Goal: Task Accomplishment & Management: Complete application form

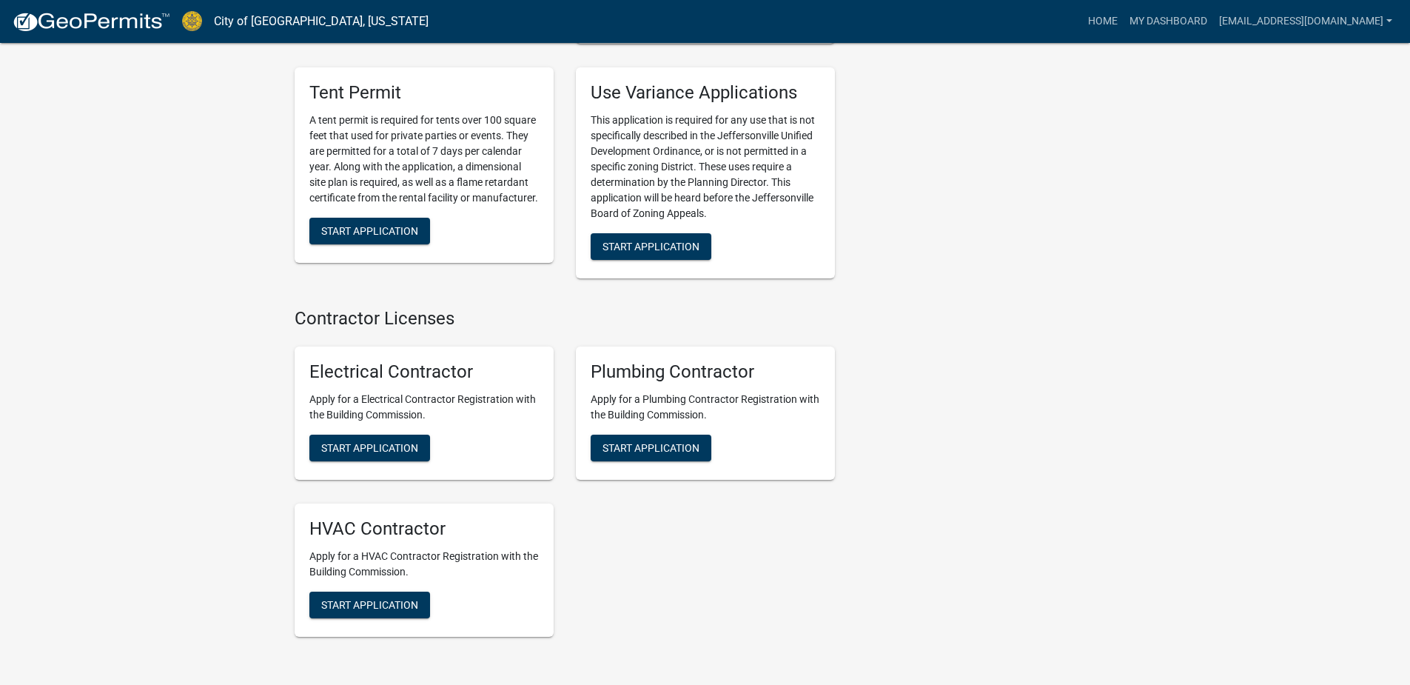
scroll to position [3330, 0]
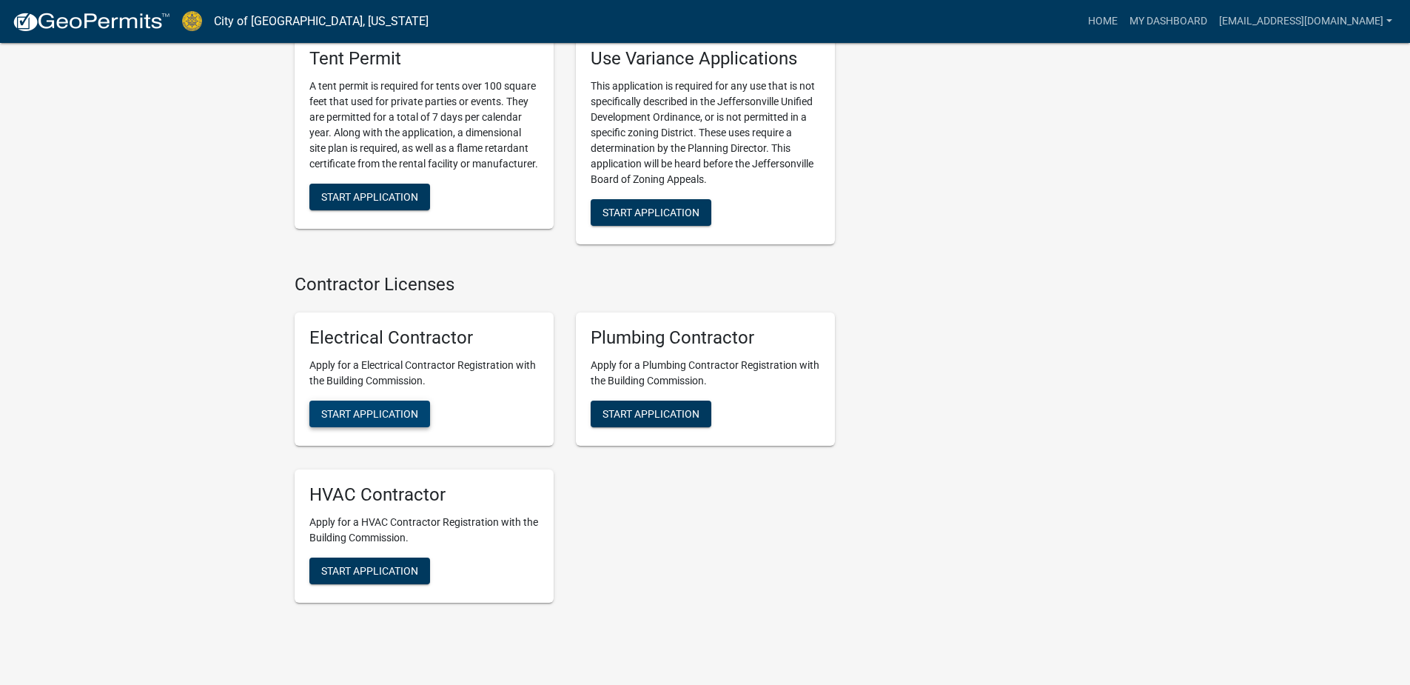
click at [417, 409] on span "Start Application" at bounding box center [369, 414] width 97 height 12
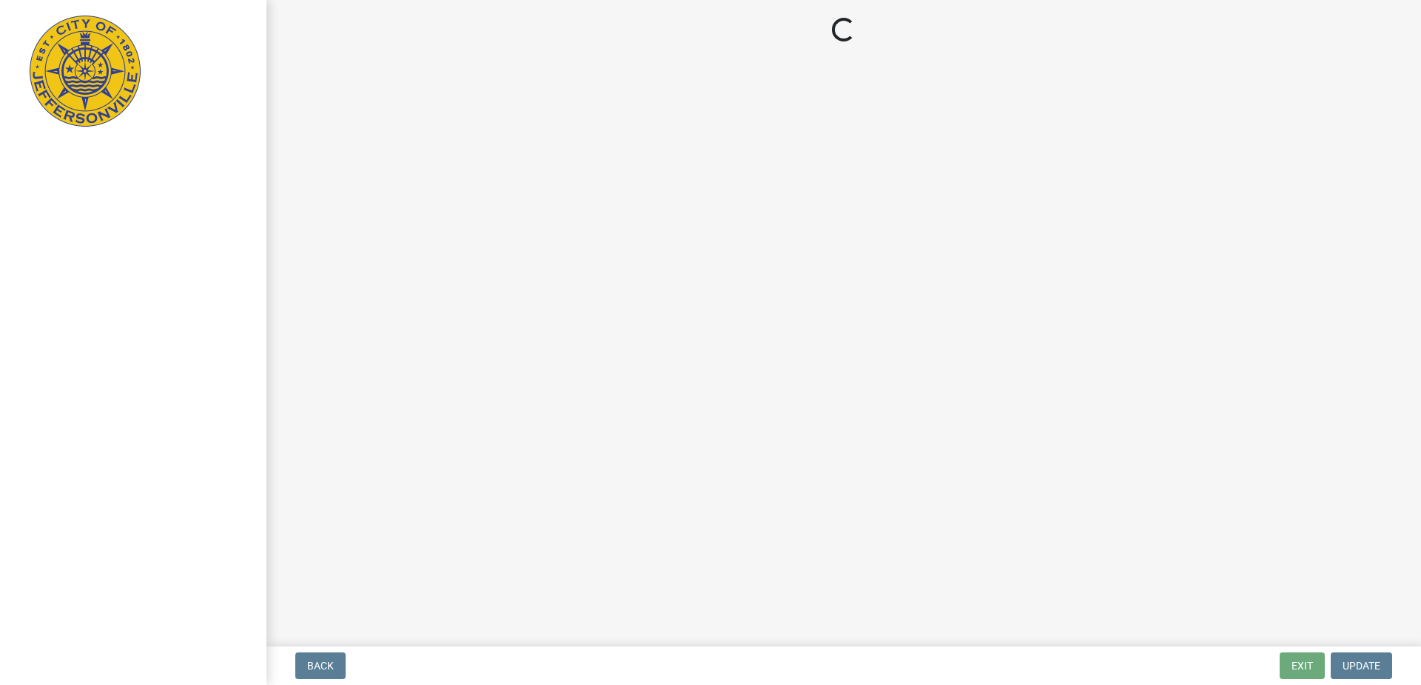
select select "KY"
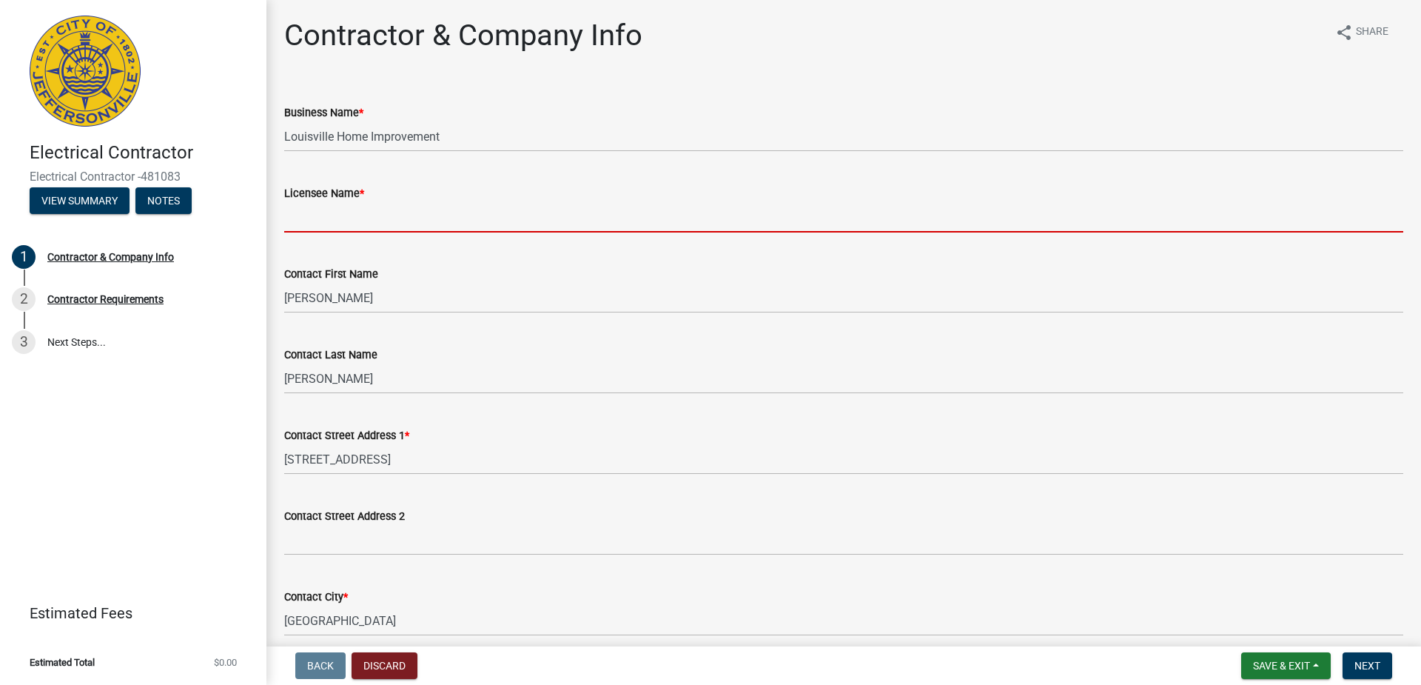
click at [373, 217] on input "Licensee Name *" at bounding box center [843, 217] width 1119 height 30
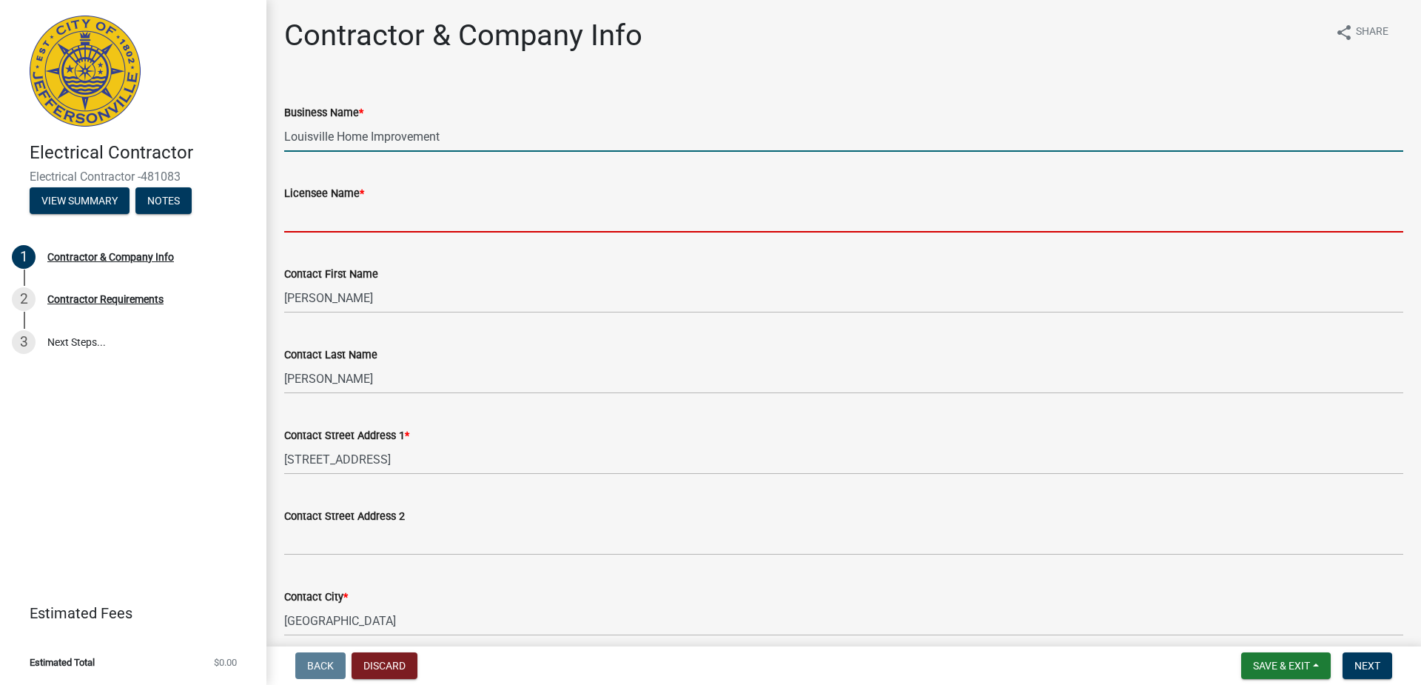
drag, startPoint x: 535, startPoint y: 148, endPoint x: 545, endPoint y: 143, distance: 11.6
click at [542, 144] on input "Louisville Home Improvement" at bounding box center [843, 136] width 1119 height 30
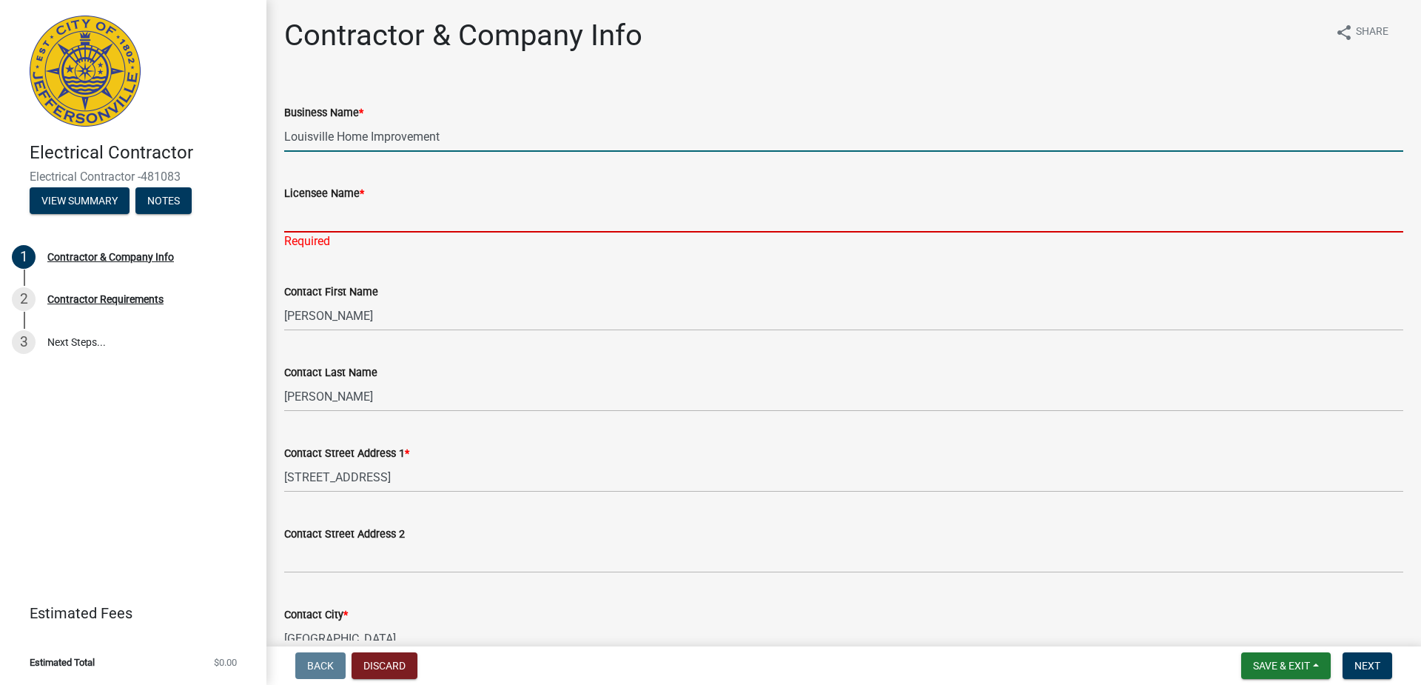
click at [670, 221] on input "Licensee Name *" at bounding box center [843, 217] width 1119 height 30
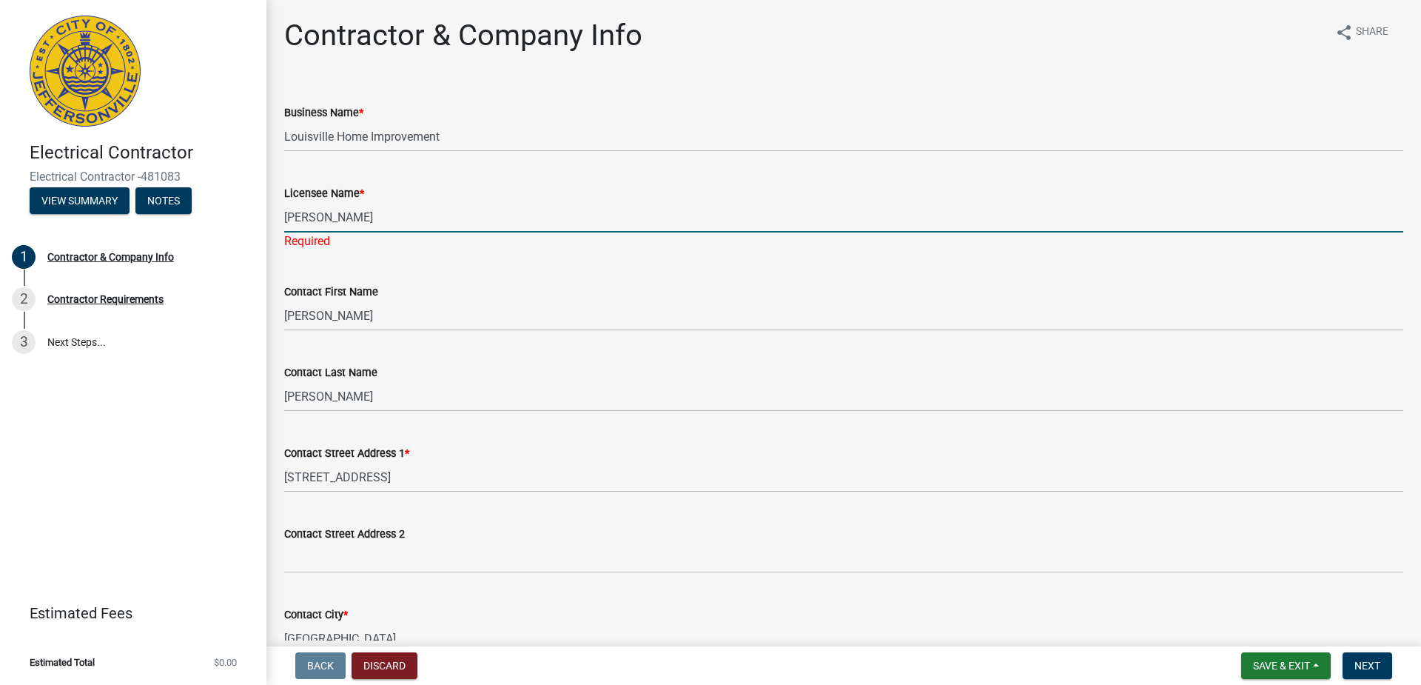
type input "[PERSON_NAME]"
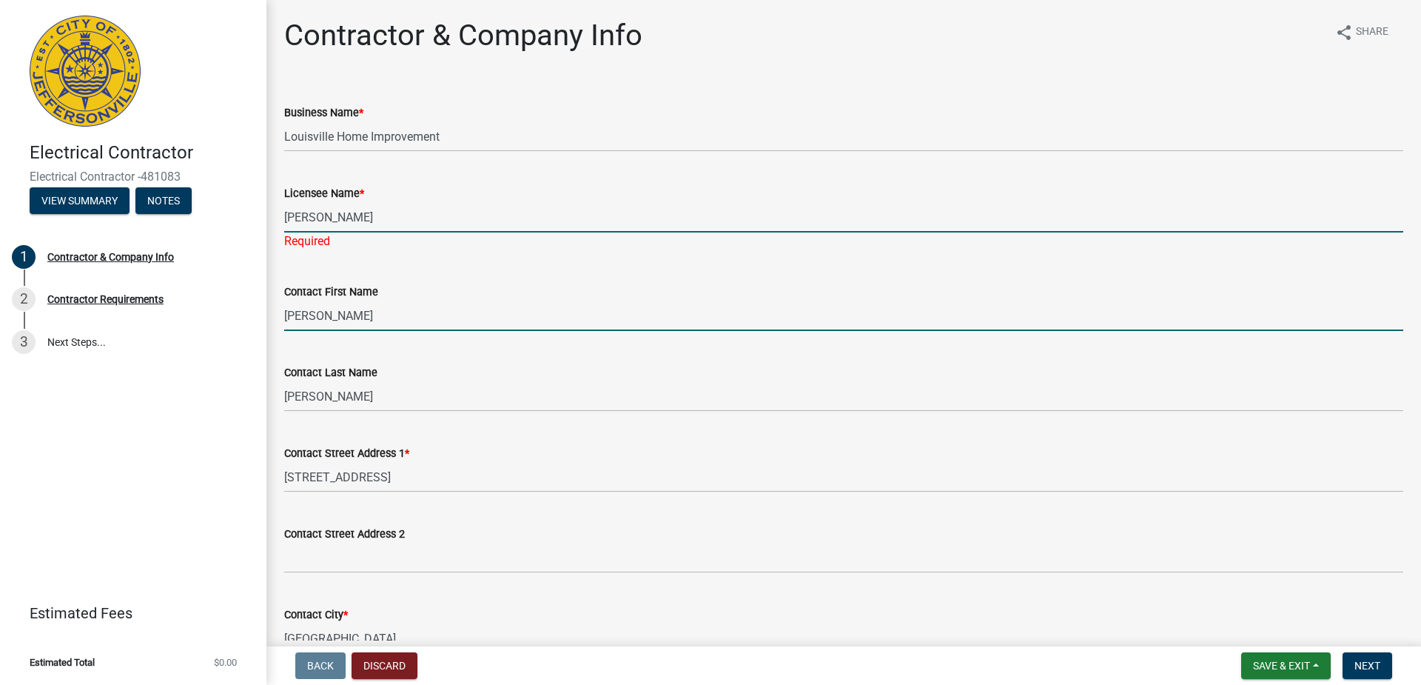
click at [354, 324] on wm-data-entity-input "Contact First Name [PERSON_NAME]" at bounding box center [843, 302] width 1119 height 81
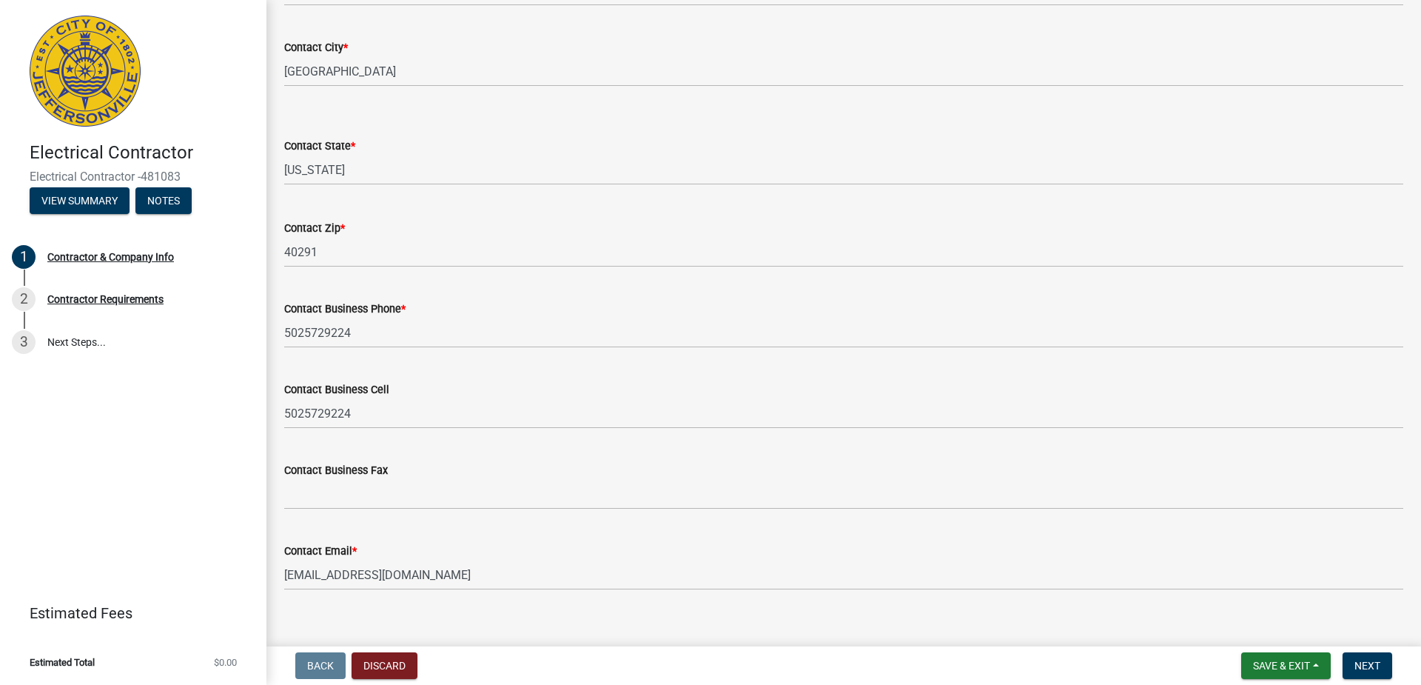
scroll to position [568, 0]
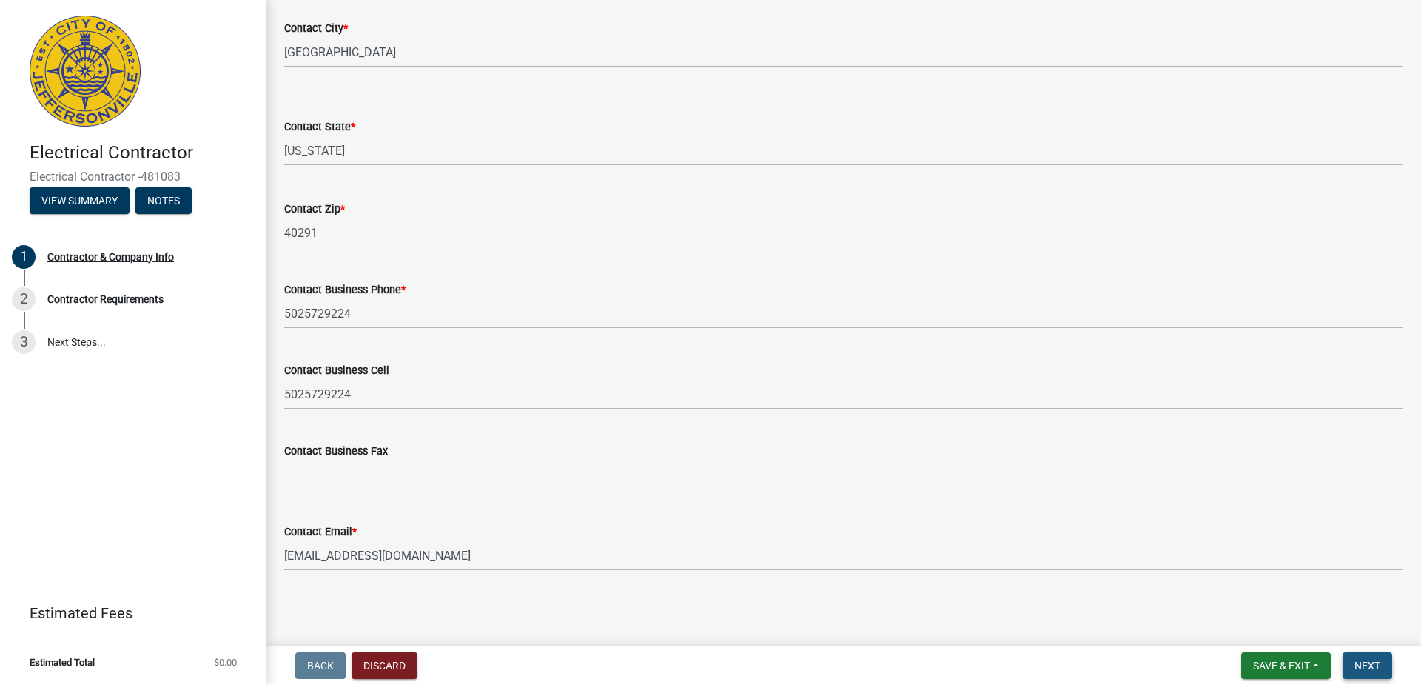
click at [1373, 668] on span "Next" at bounding box center [1367, 665] width 26 height 12
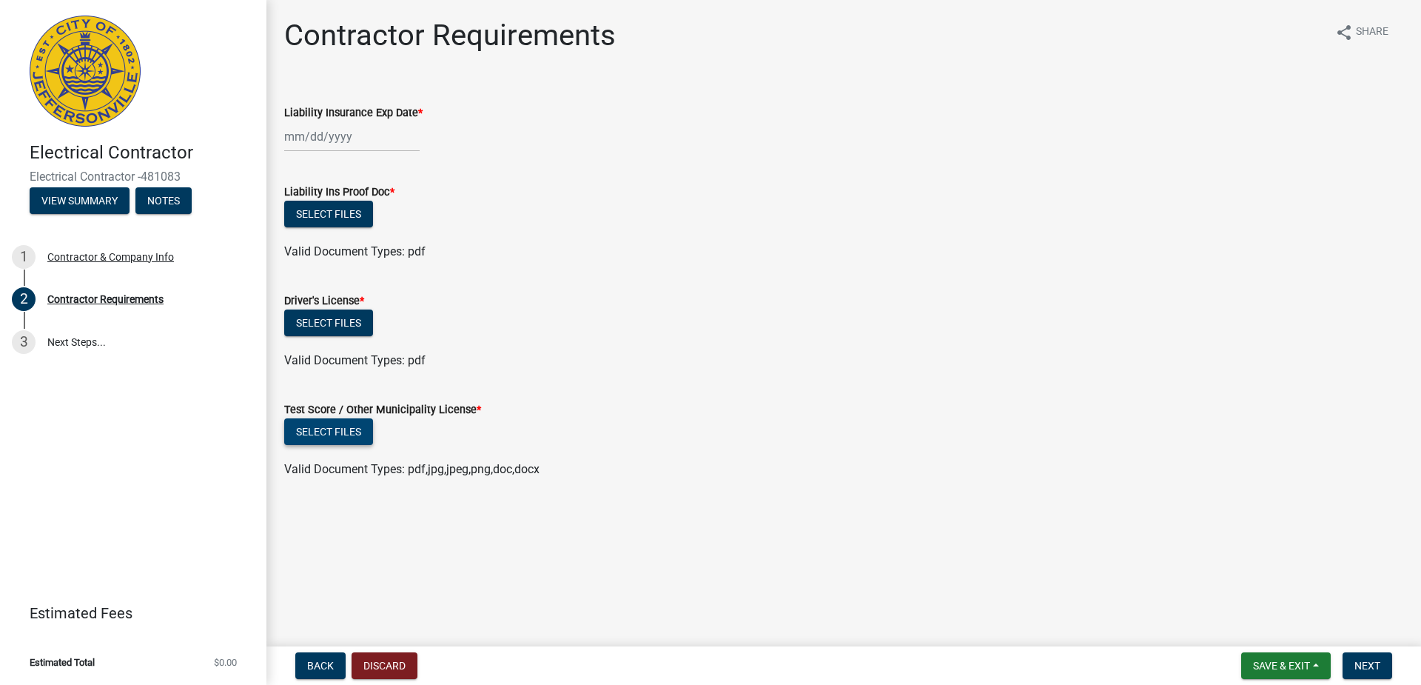
click at [337, 437] on button "Select files" at bounding box center [328, 431] width 89 height 27
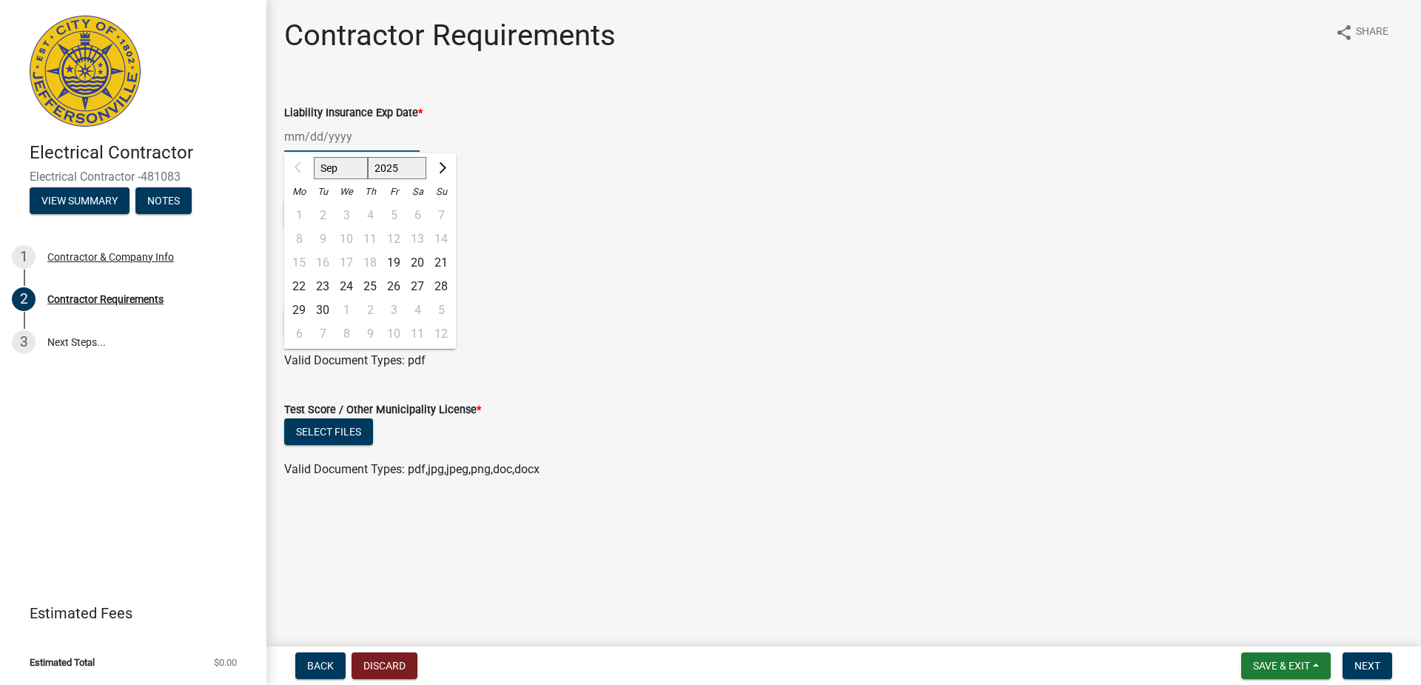
click at [305, 136] on div "Sep Oct Nov [DATE] 2026 2027 2028 2029 2030 2031 2032 2033 2034 2035 2036 2037 …" at bounding box center [351, 136] width 135 height 30
click at [445, 163] on button "Next month" at bounding box center [441, 168] width 18 height 24
click at [445, 164] on button "Next month" at bounding box center [441, 168] width 18 height 24
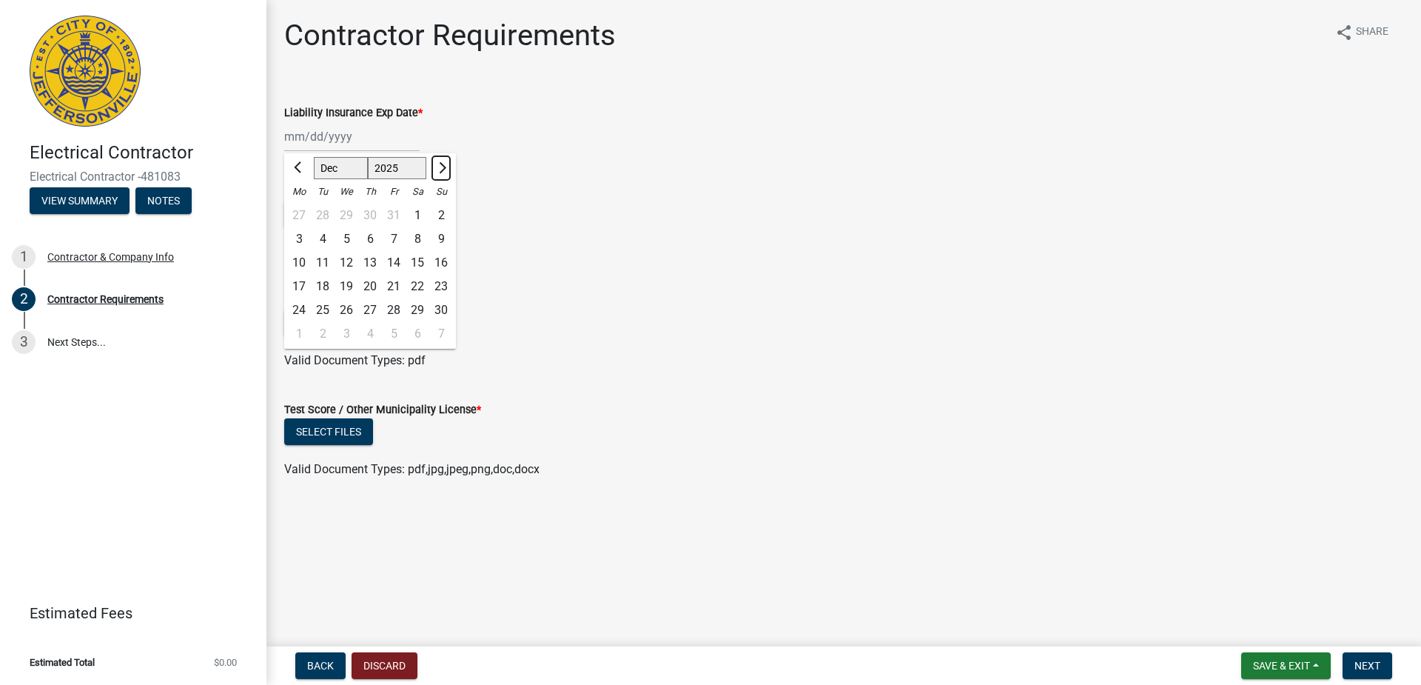
select select "1"
select select "2026"
click at [445, 164] on button "Next month" at bounding box center [441, 168] width 18 height 24
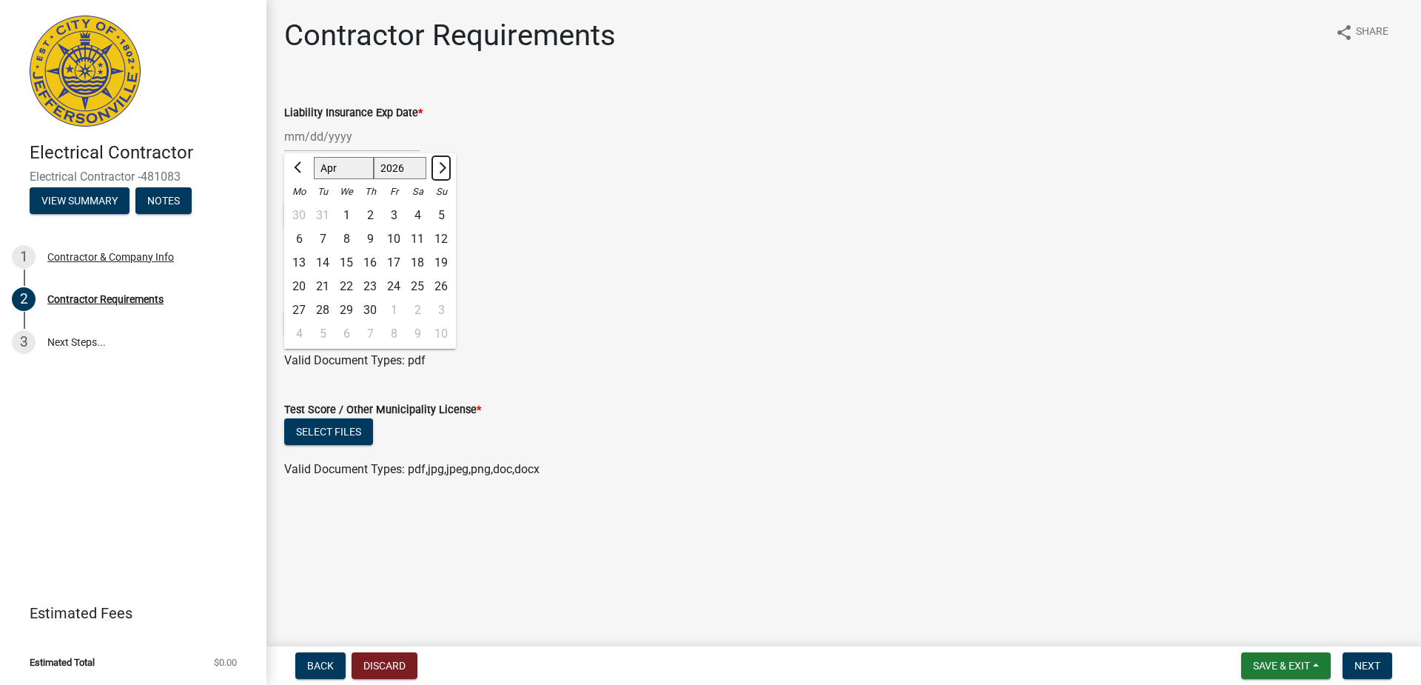
click at [445, 164] on button "Next month" at bounding box center [441, 168] width 18 height 24
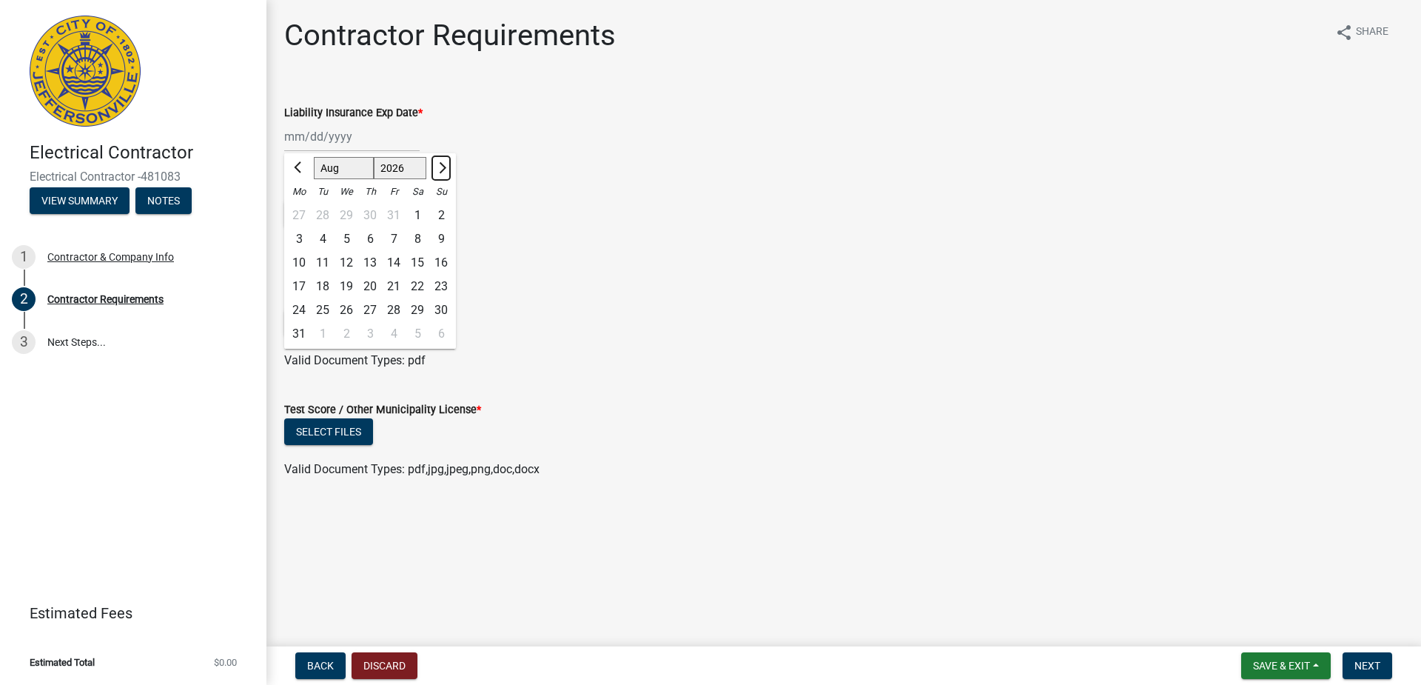
select select "9"
click at [297, 241] on div "7" at bounding box center [299, 239] width 24 height 24
type input "[DATE]"
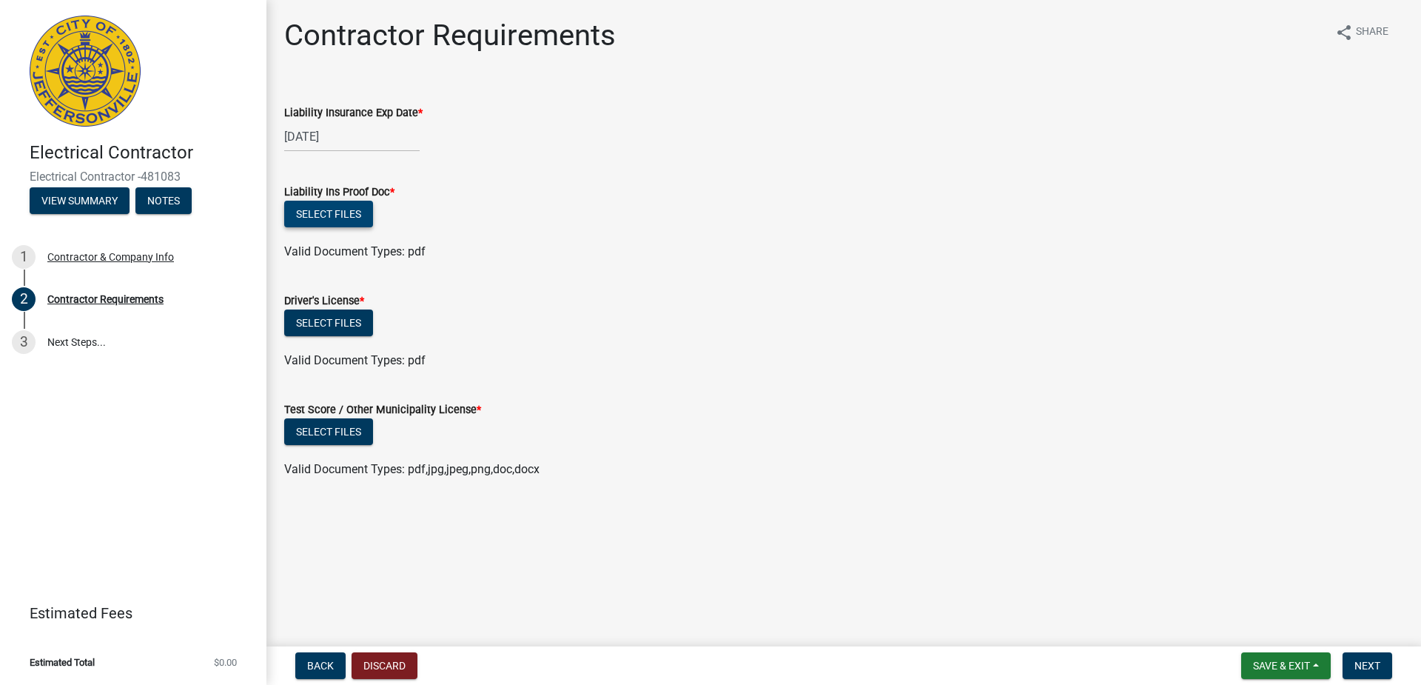
click at [344, 214] on button "Select files" at bounding box center [328, 214] width 89 height 27
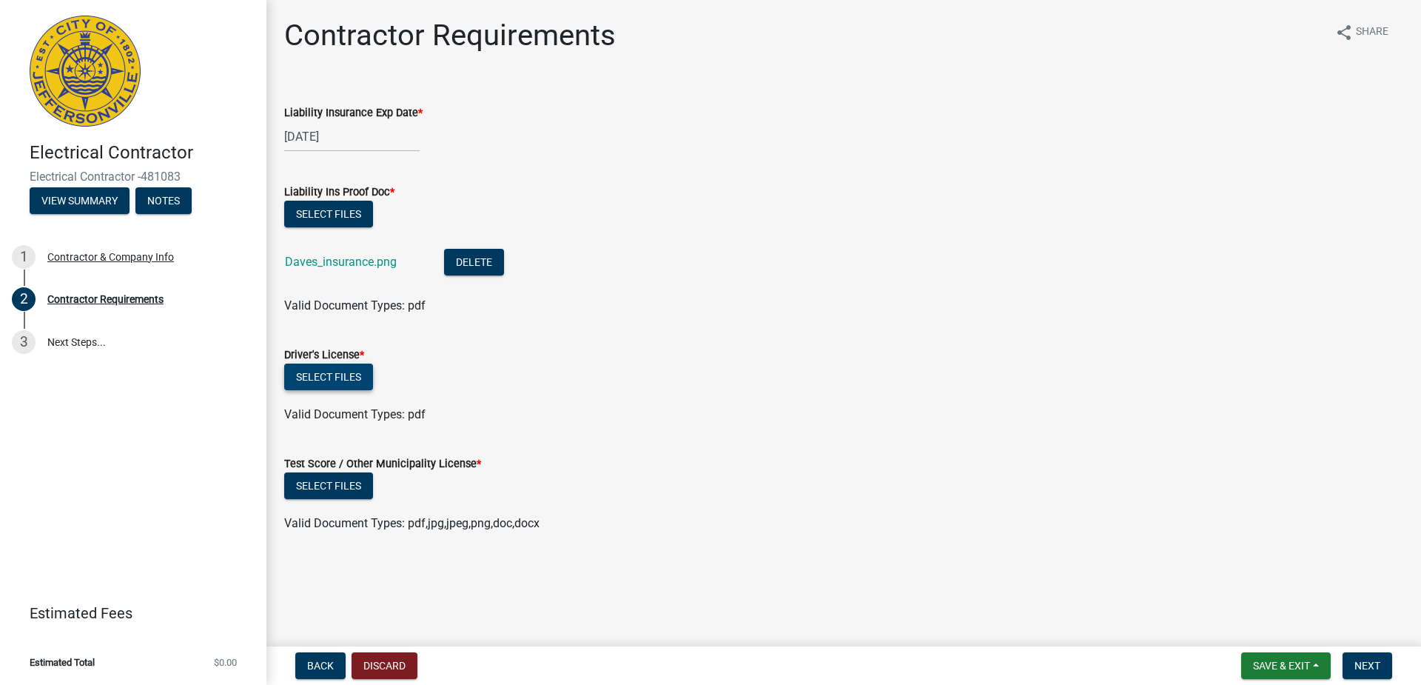
click at [337, 381] on button "Select files" at bounding box center [328, 376] width 89 height 27
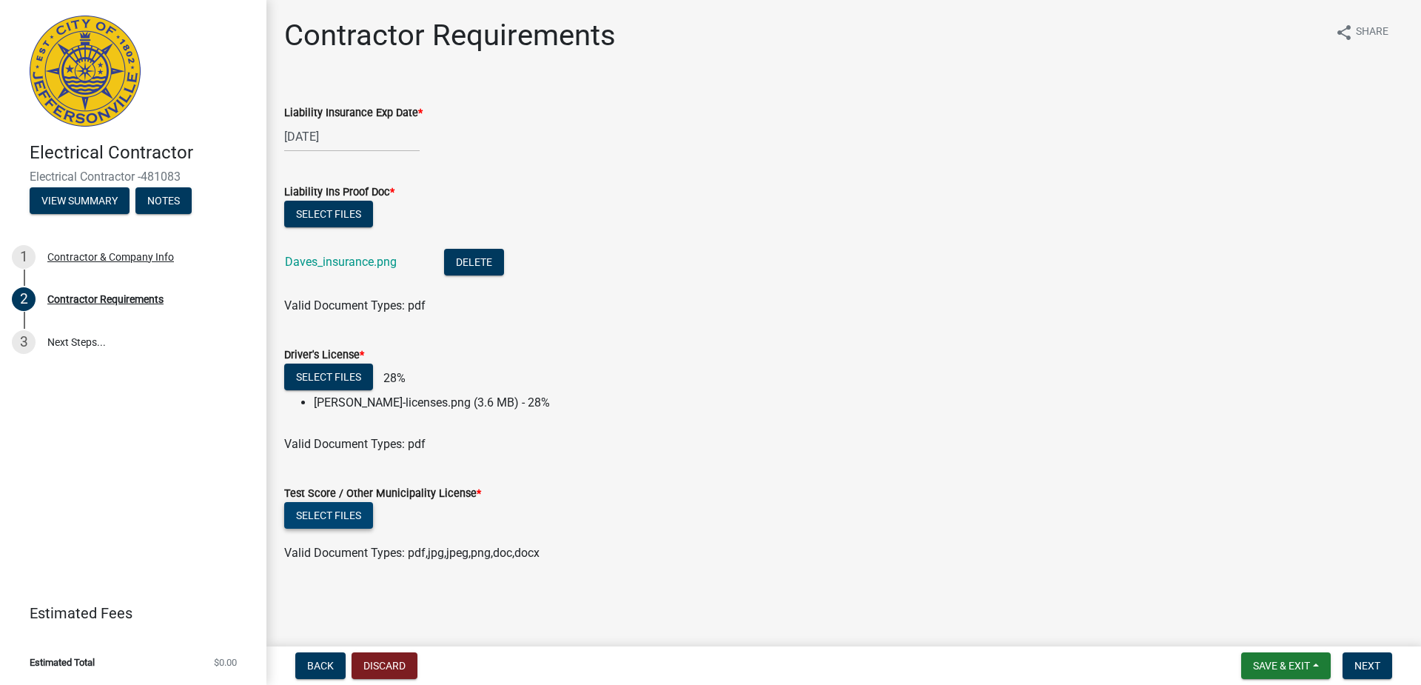
click at [340, 507] on button "Select files" at bounding box center [328, 515] width 89 height 27
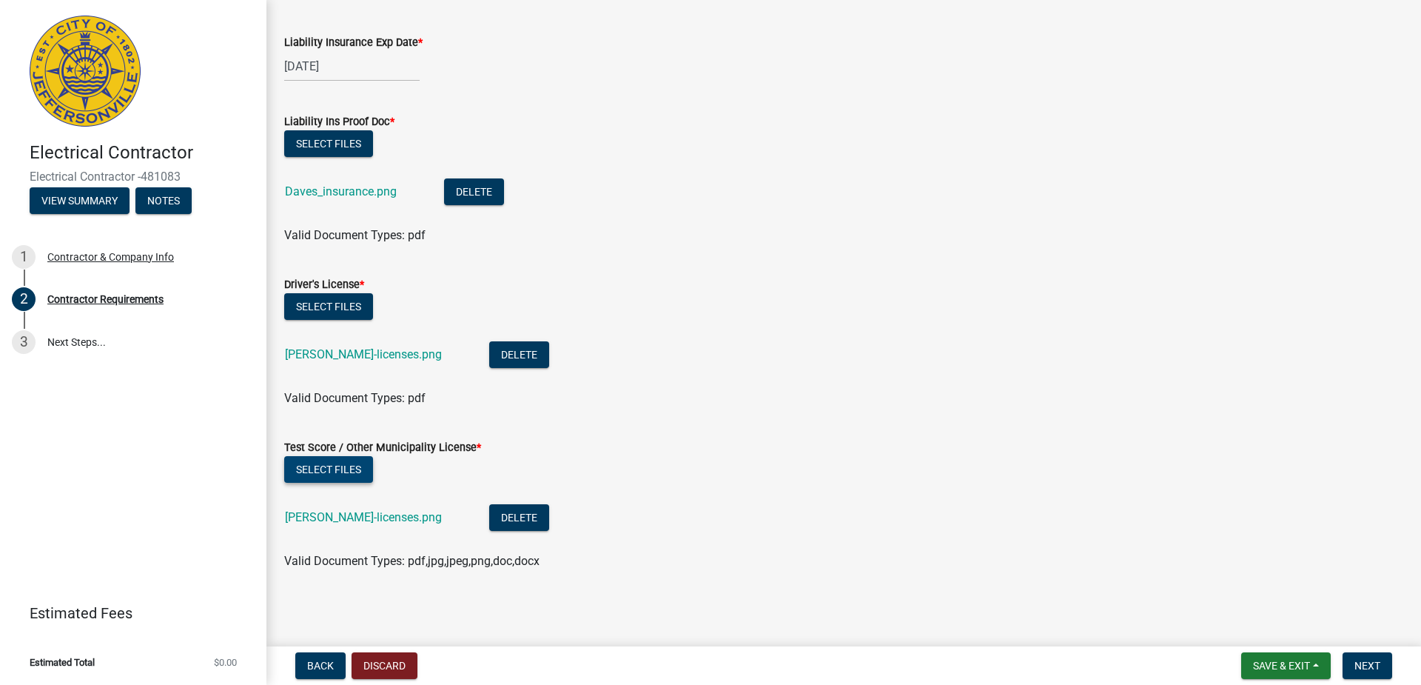
scroll to position [71, 0]
click at [1387, 655] on button "Next" at bounding box center [1367, 665] width 50 height 27
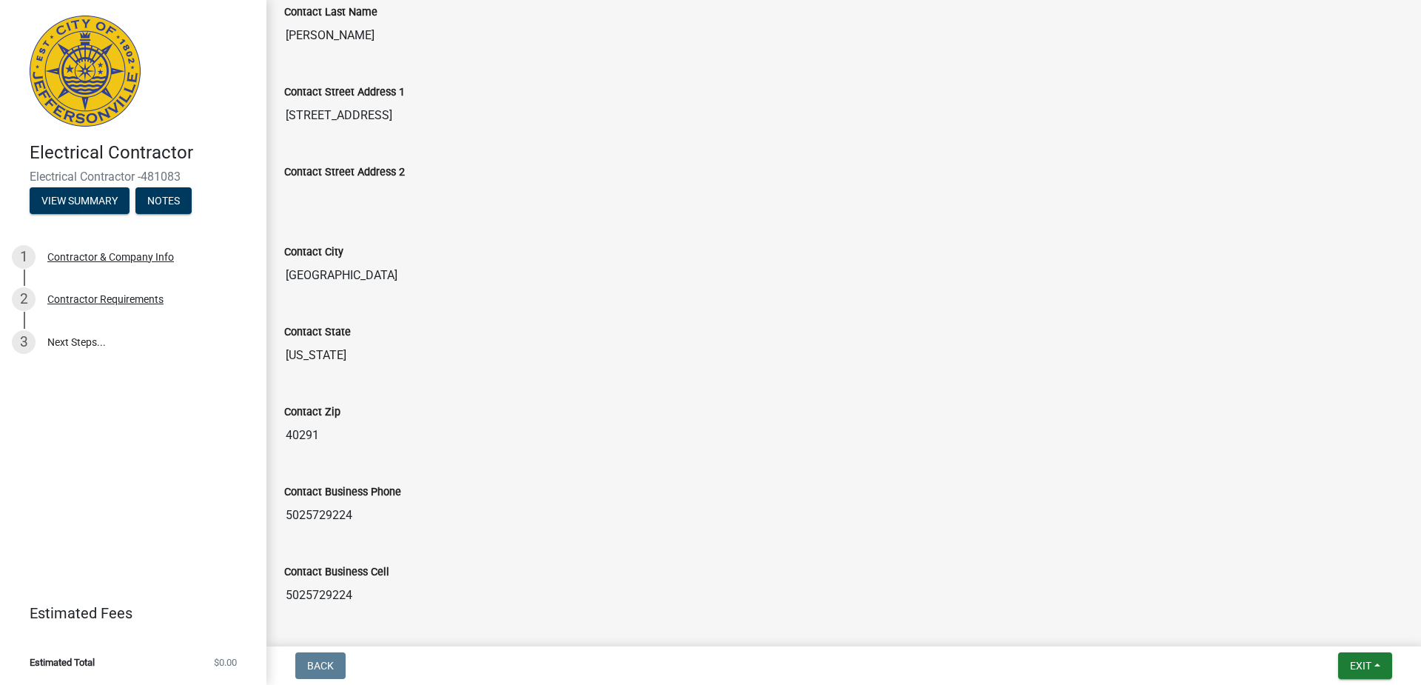
scroll to position [651, 0]
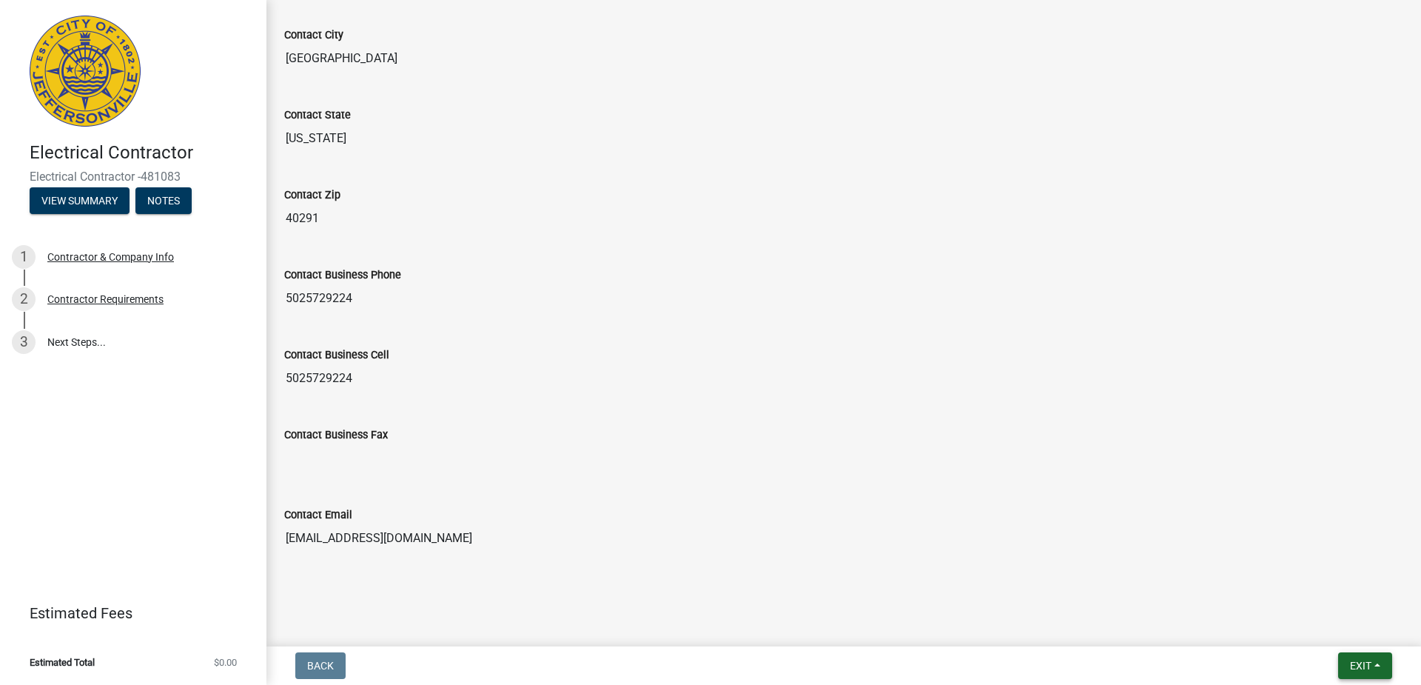
click at [1356, 662] on span "Exit" at bounding box center [1360, 665] width 21 height 12
click at [1316, 585] on button "Save" at bounding box center [1333, 592] width 118 height 36
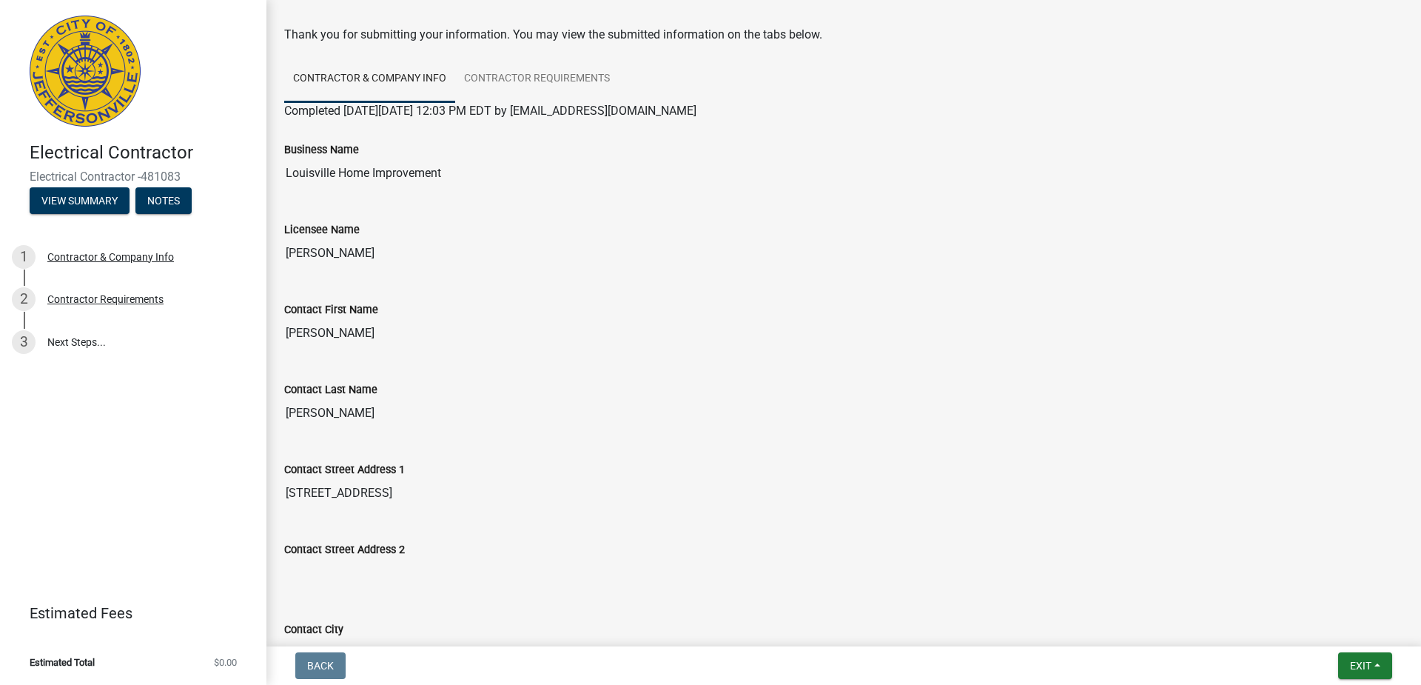
scroll to position [0, 0]
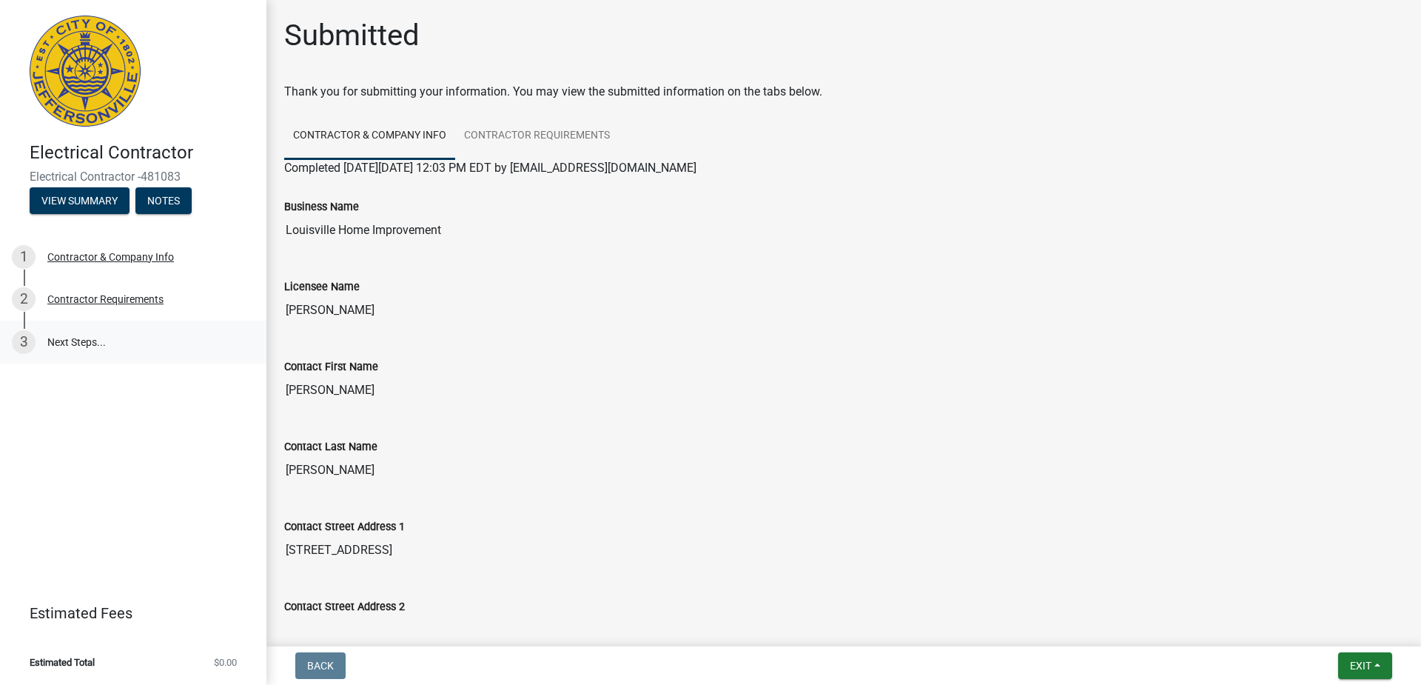
click at [90, 340] on link "3 Next Steps..." at bounding box center [133, 341] width 266 height 43
click at [90, 298] on div "Contractor Requirements" at bounding box center [105, 299] width 116 height 10
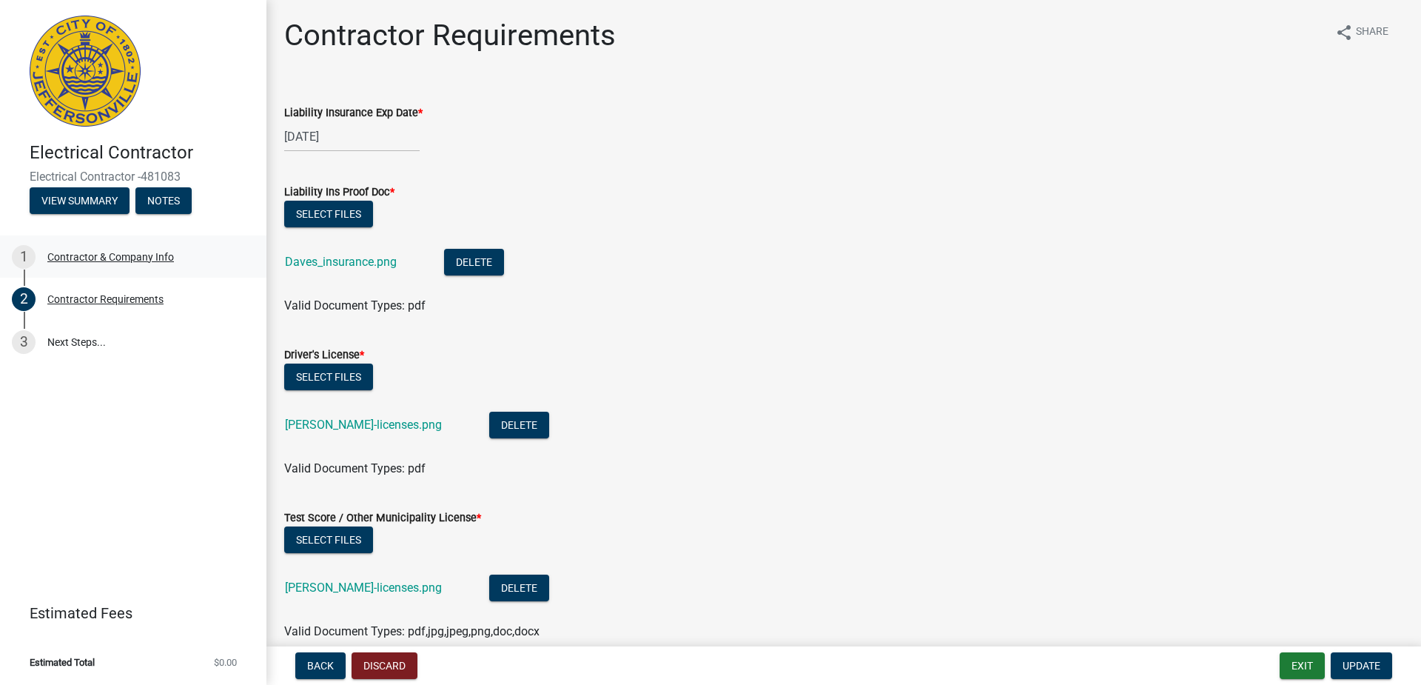
click at [94, 260] on div "Contractor & Company Info" at bounding box center [110, 257] width 127 height 10
select select "KY"
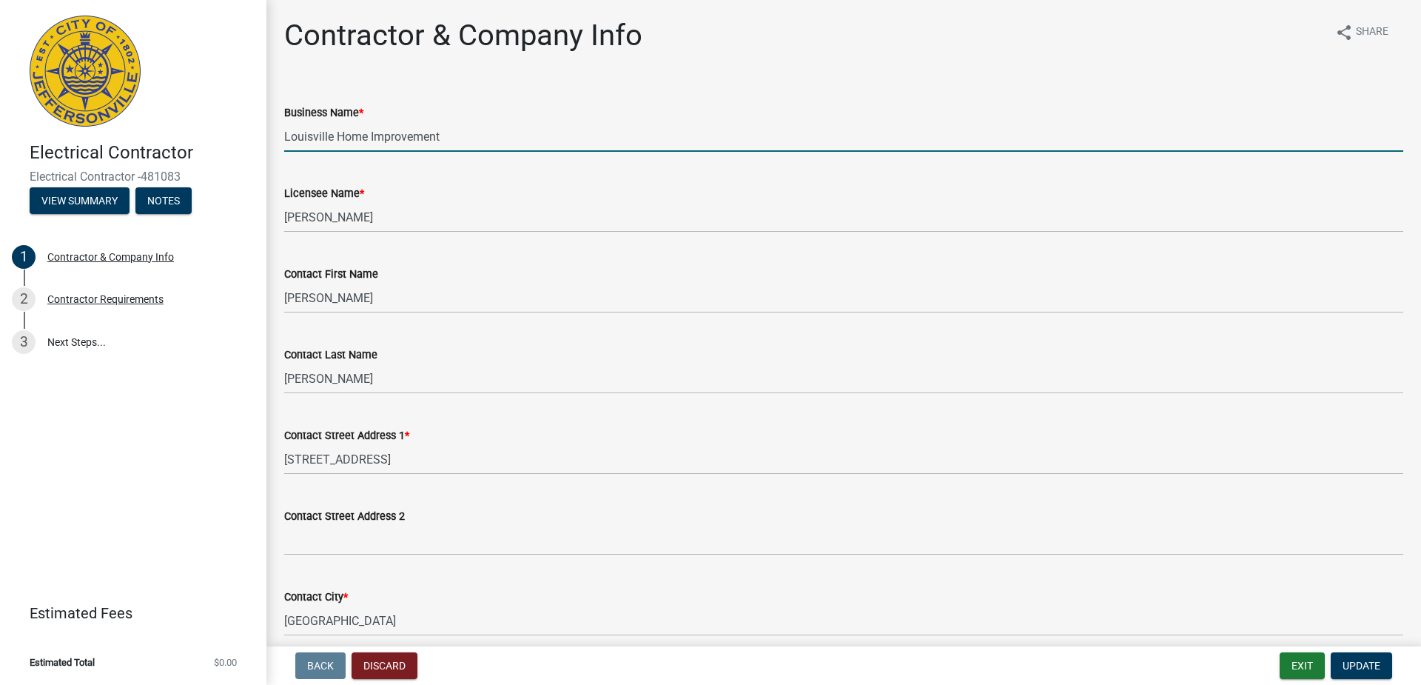
click at [458, 138] on input "Louisville Home Improvement" at bounding box center [843, 136] width 1119 height 30
type input "L"
type input "DSB Electric LLC"
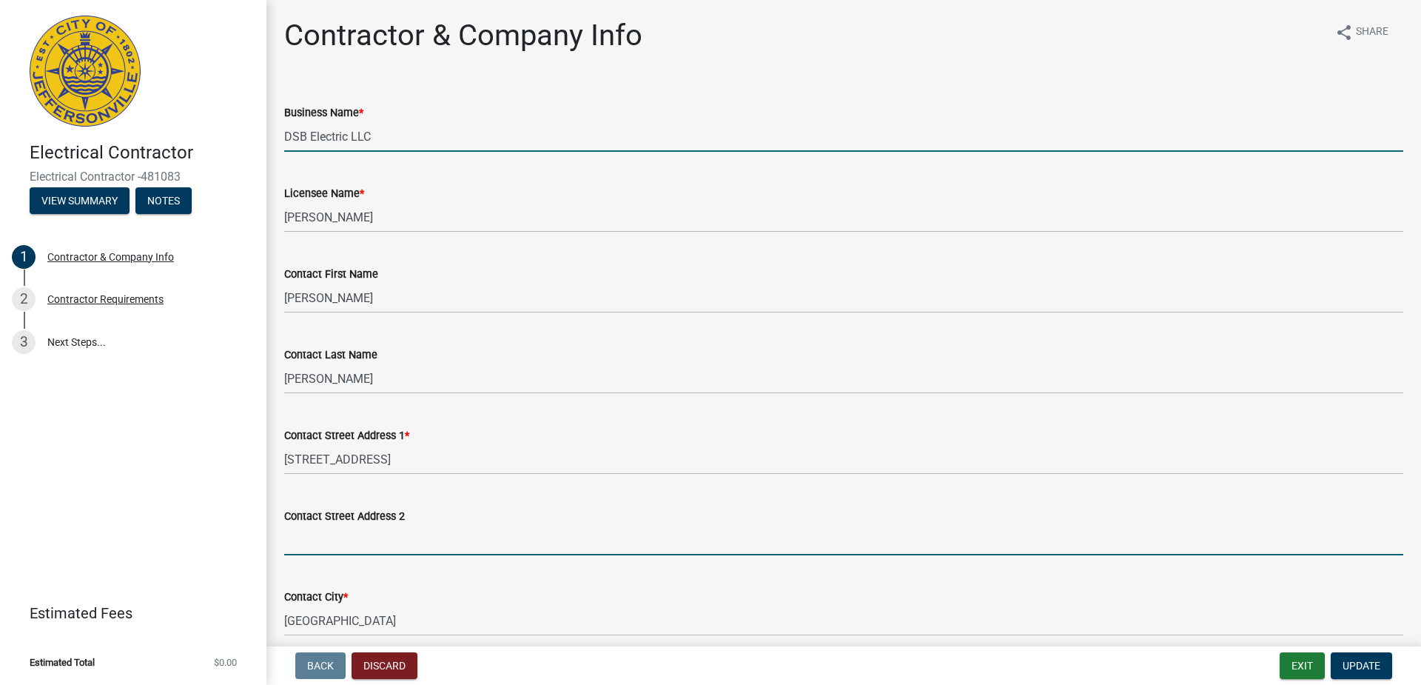
type input "[STREET_ADDRESS]"
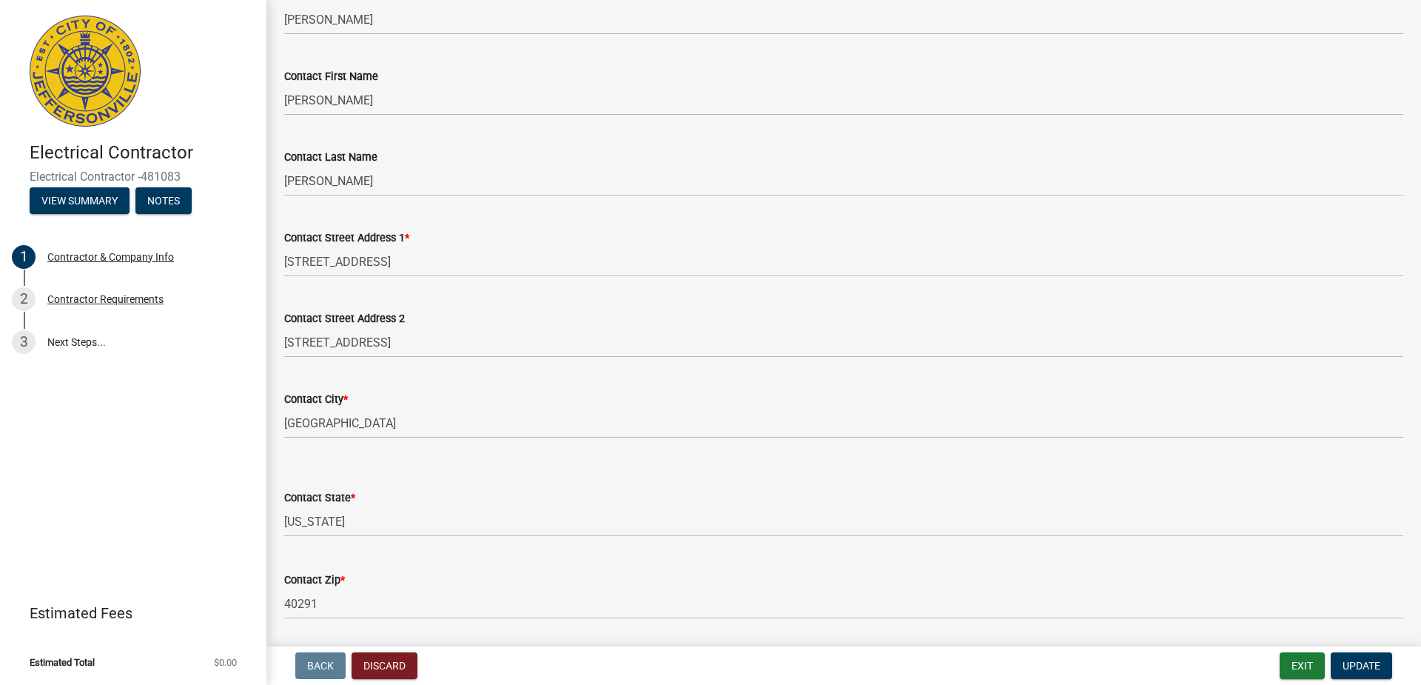
scroll to position [222, 0]
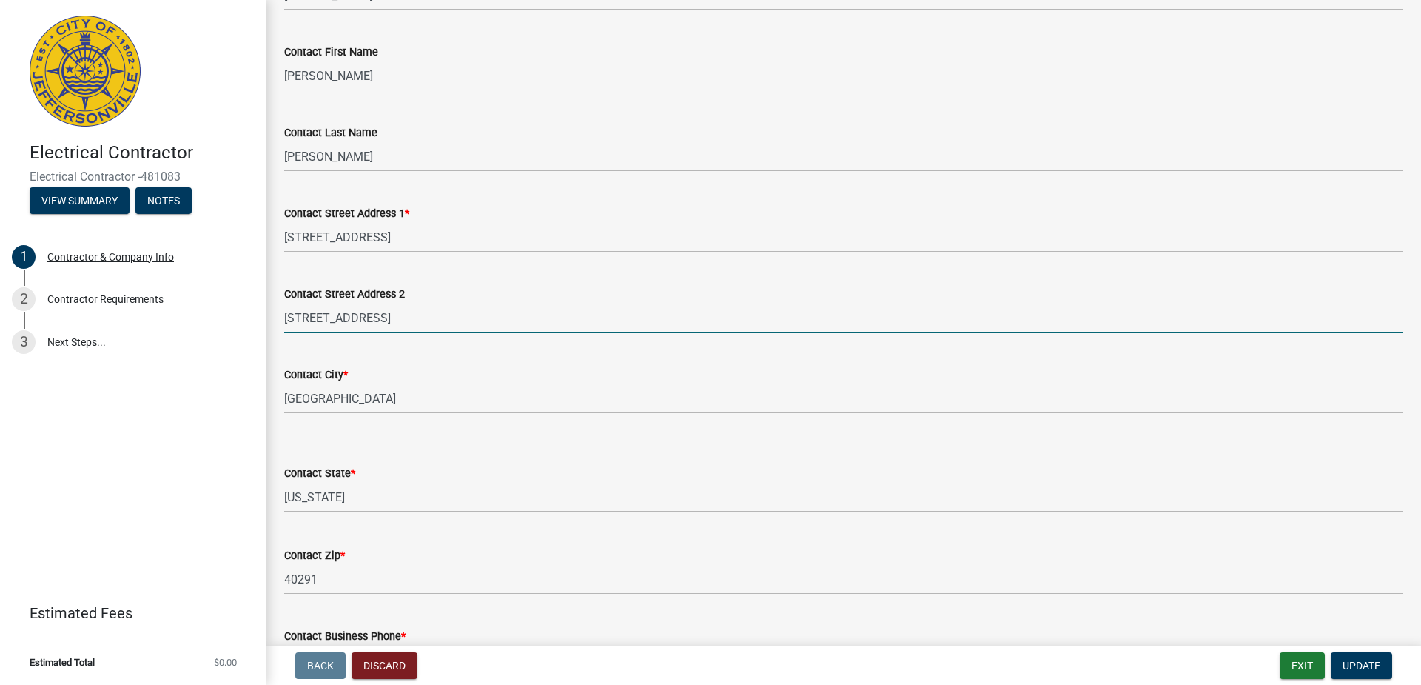
drag, startPoint x: 436, startPoint y: 321, endPoint x: 230, endPoint y: 377, distance: 213.1
click at [230, 376] on div "Electrical Contractor Electrical Contractor -481083 View Summary Notes 1 Contra…" at bounding box center [710, 342] width 1421 height 685
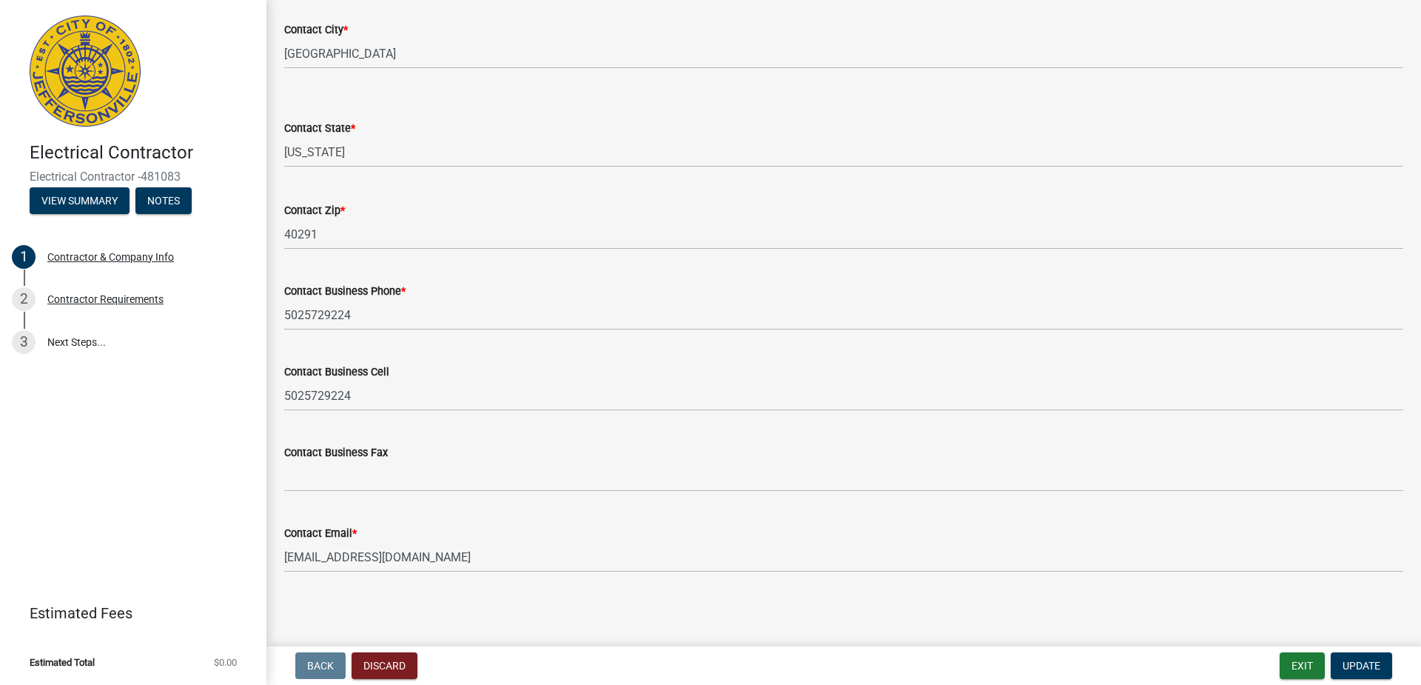
scroll to position [568, 0]
click at [1354, 657] on button "Update" at bounding box center [1361, 665] width 61 height 27
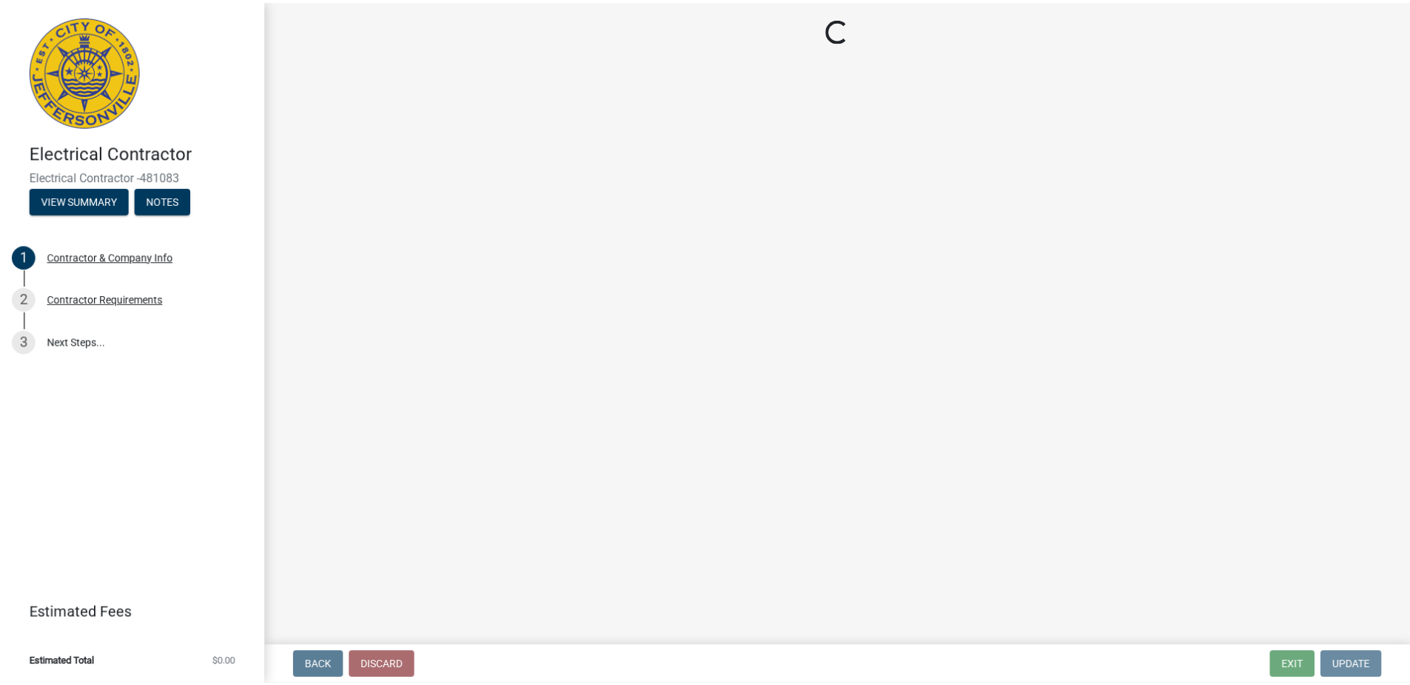
scroll to position [0, 0]
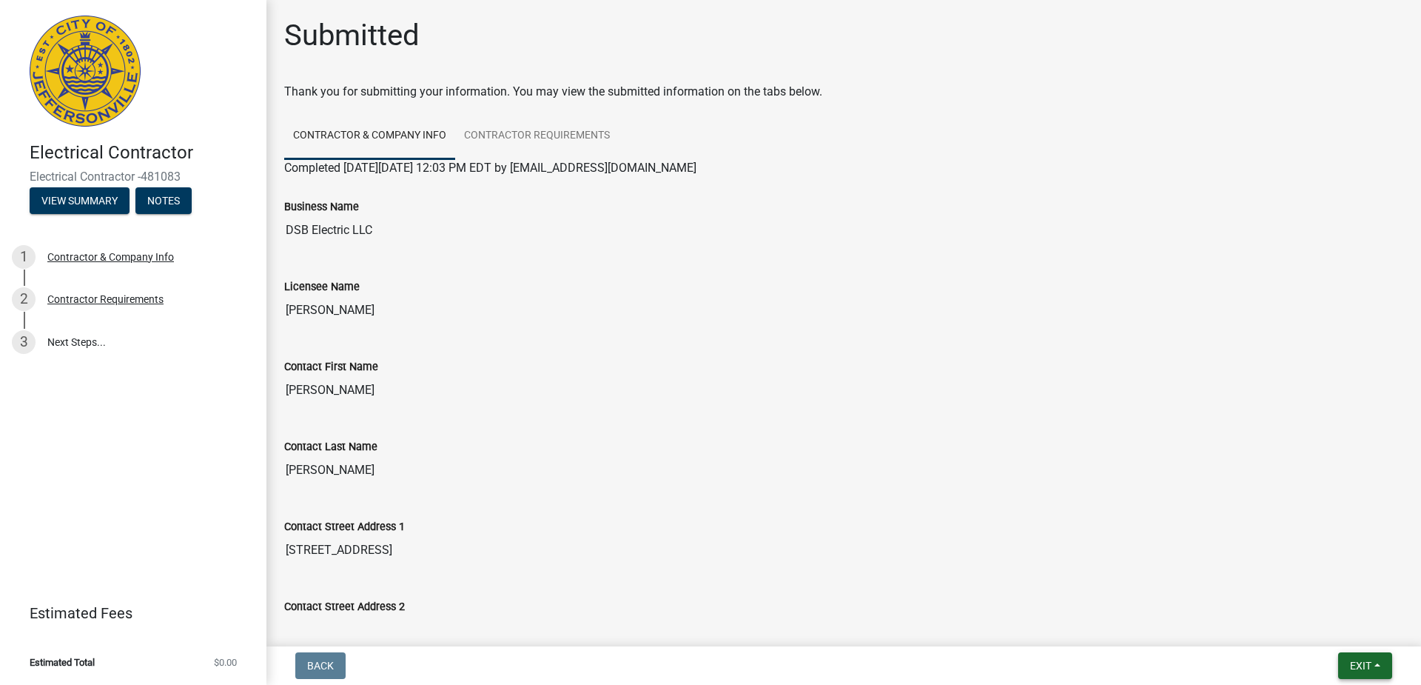
click at [1354, 657] on button "Exit" at bounding box center [1365, 665] width 54 height 27
click at [1352, 636] on button "Save & Exit" at bounding box center [1333, 627] width 118 height 36
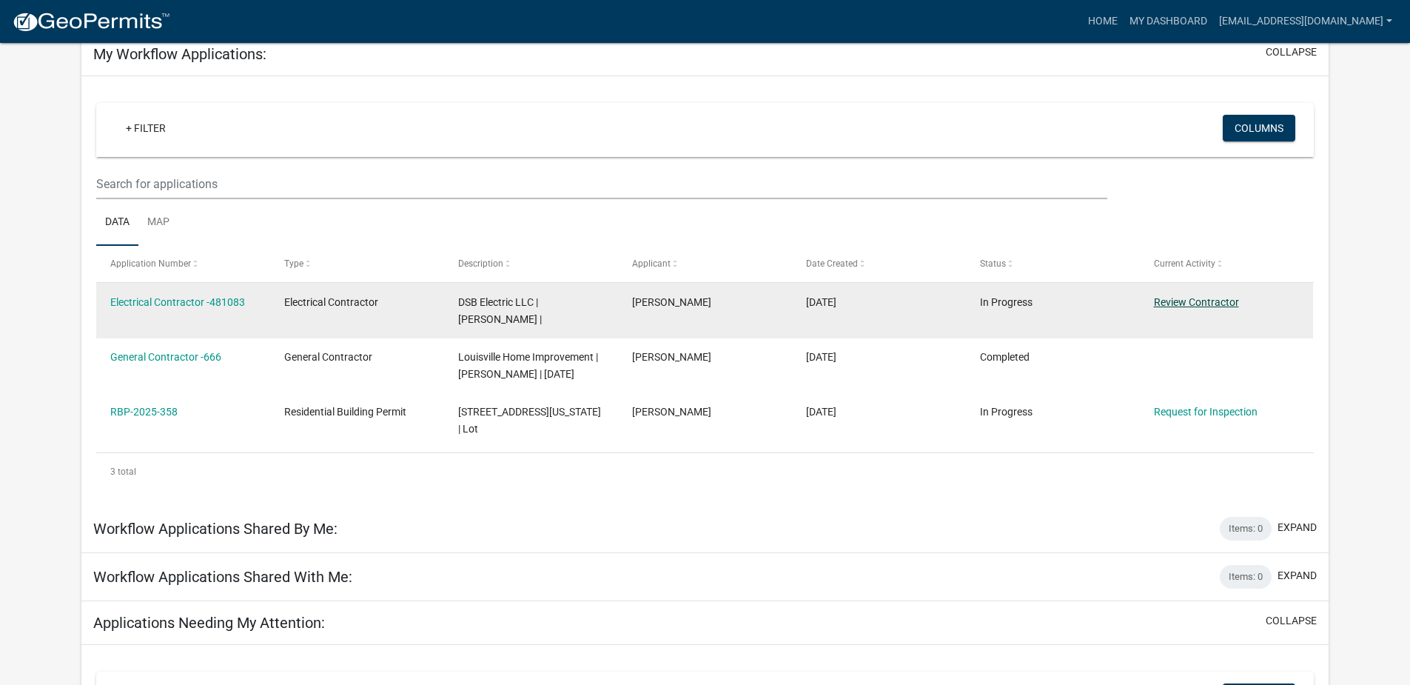
scroll to position [74, 0]
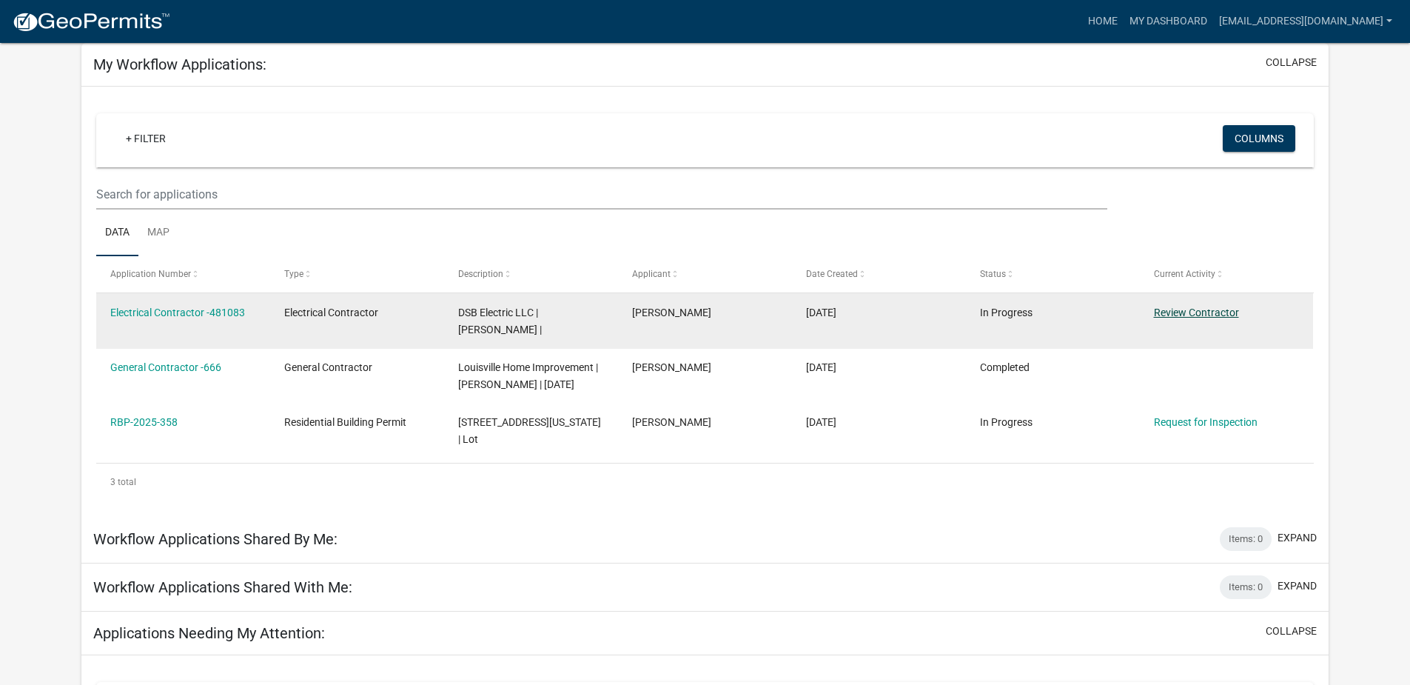
click at [1194, 311] on link "Review Contractor" at bounding box center [1196, 312] width 85 height 12
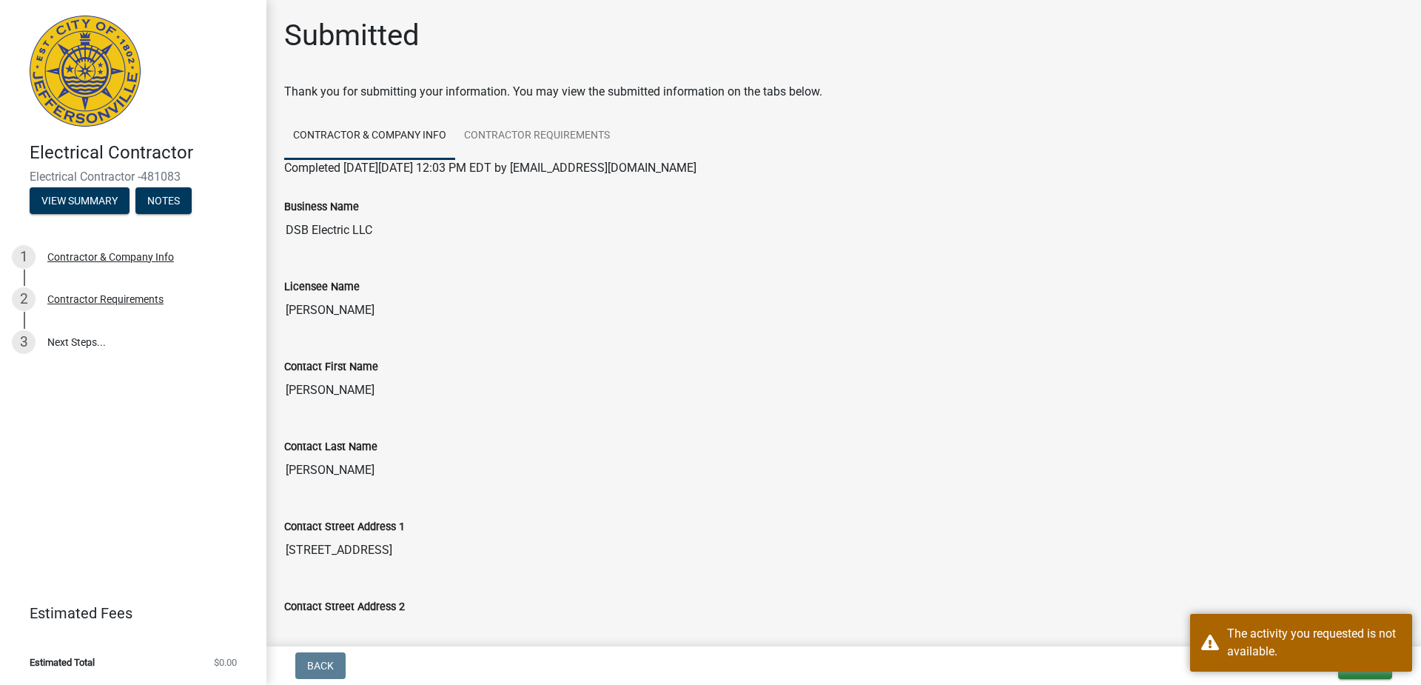
click at [496, 591] on div "Contact Street Address 2" at bounding box center [843, 610] width 1119 height 68
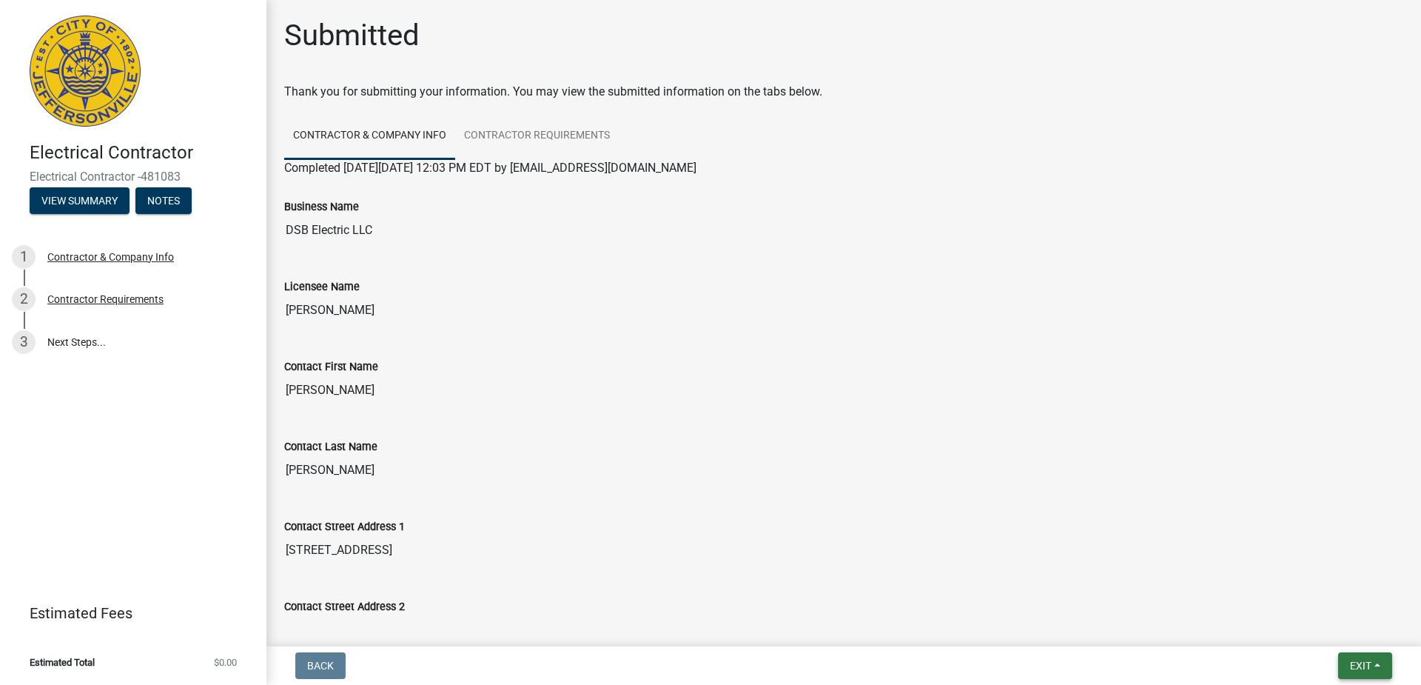
click at [1351, 663] on span "Exit" at bounding box center [1360, 665] width 21 height 12
click at [1341, 585] on button "Save" at bounding box center [1333, 592] width 118 height 36
click at [579, 136] on link "Contractor Requirements" at bounding box center [537, 135] width 164 height 47
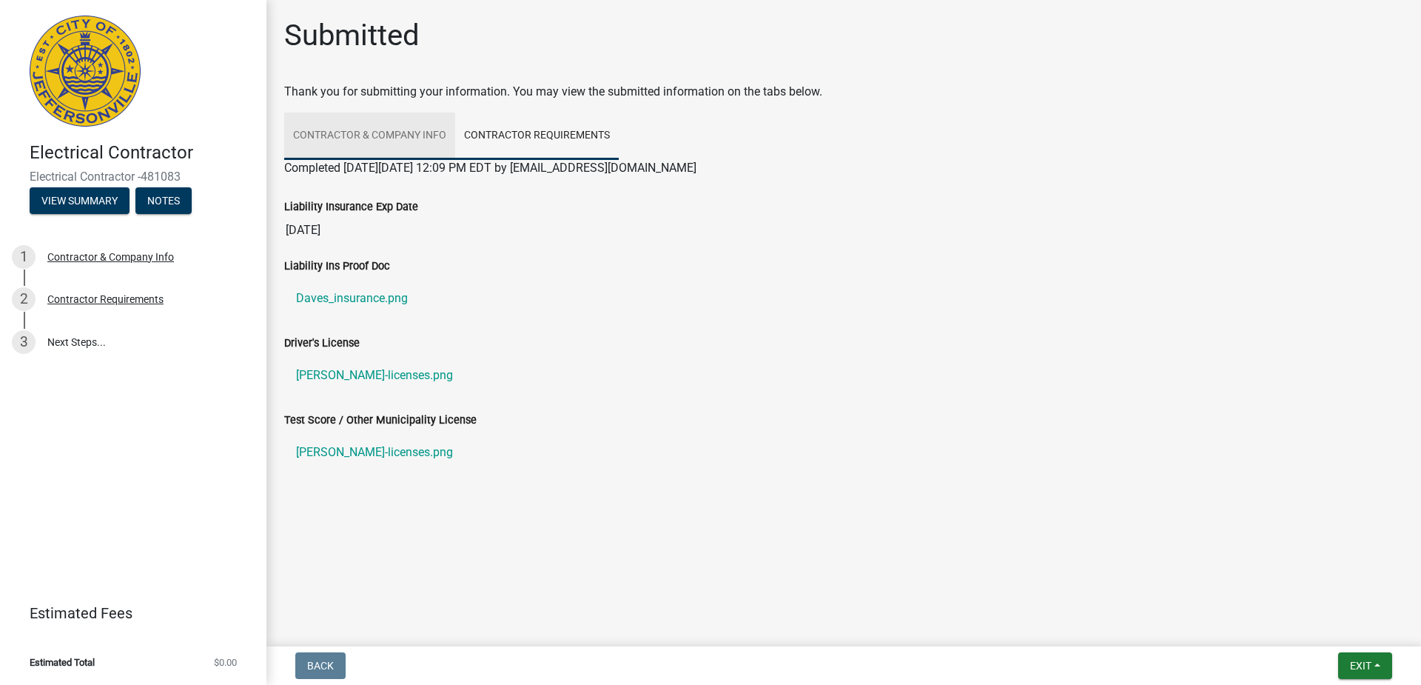
click at [339, 131] on link "Contractor & Company Info" at bounding box center [369, 135] width 171 height 47
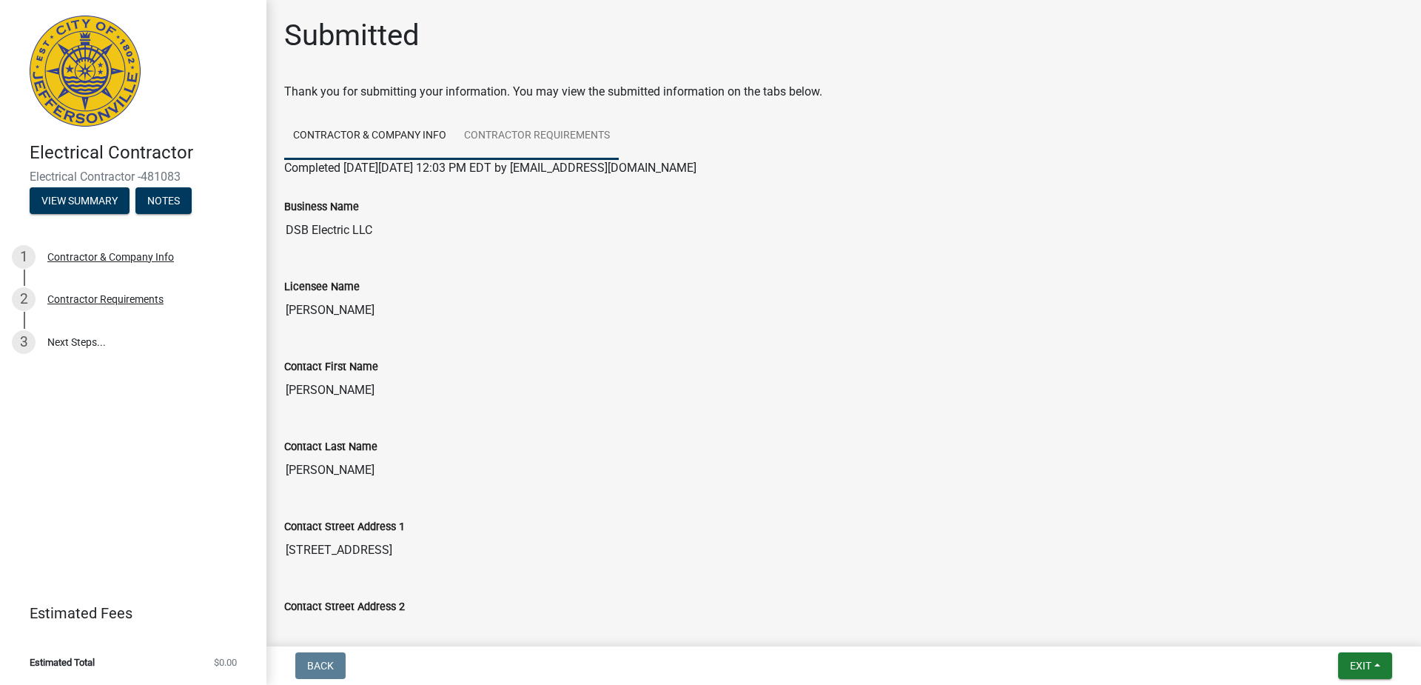
click at [542, 128] on link "Contractor Requirements" at bounding box center [537, 135] width 164 height 47
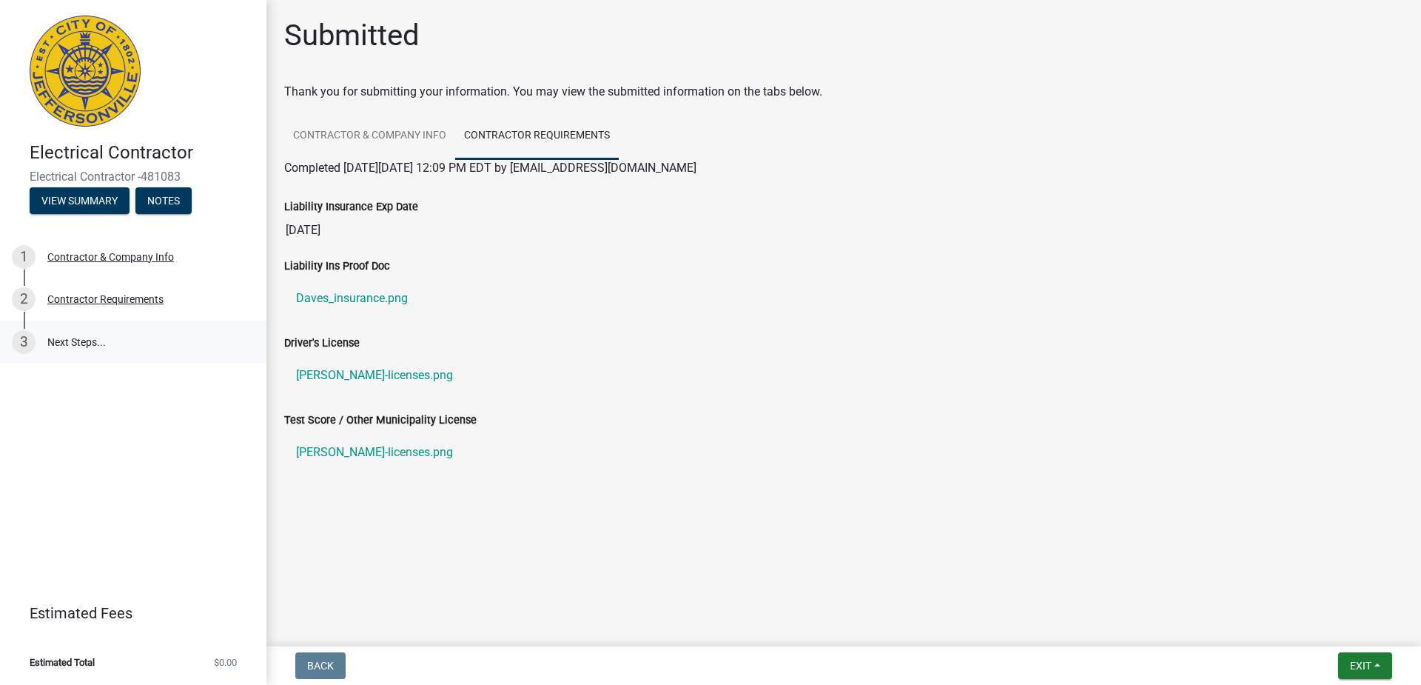
click at [107, 339] on link "3 Next Steps..." at bounding box center [133, 341] width 266 height 43
